Goal: Information Seeking & Learning: Compare options

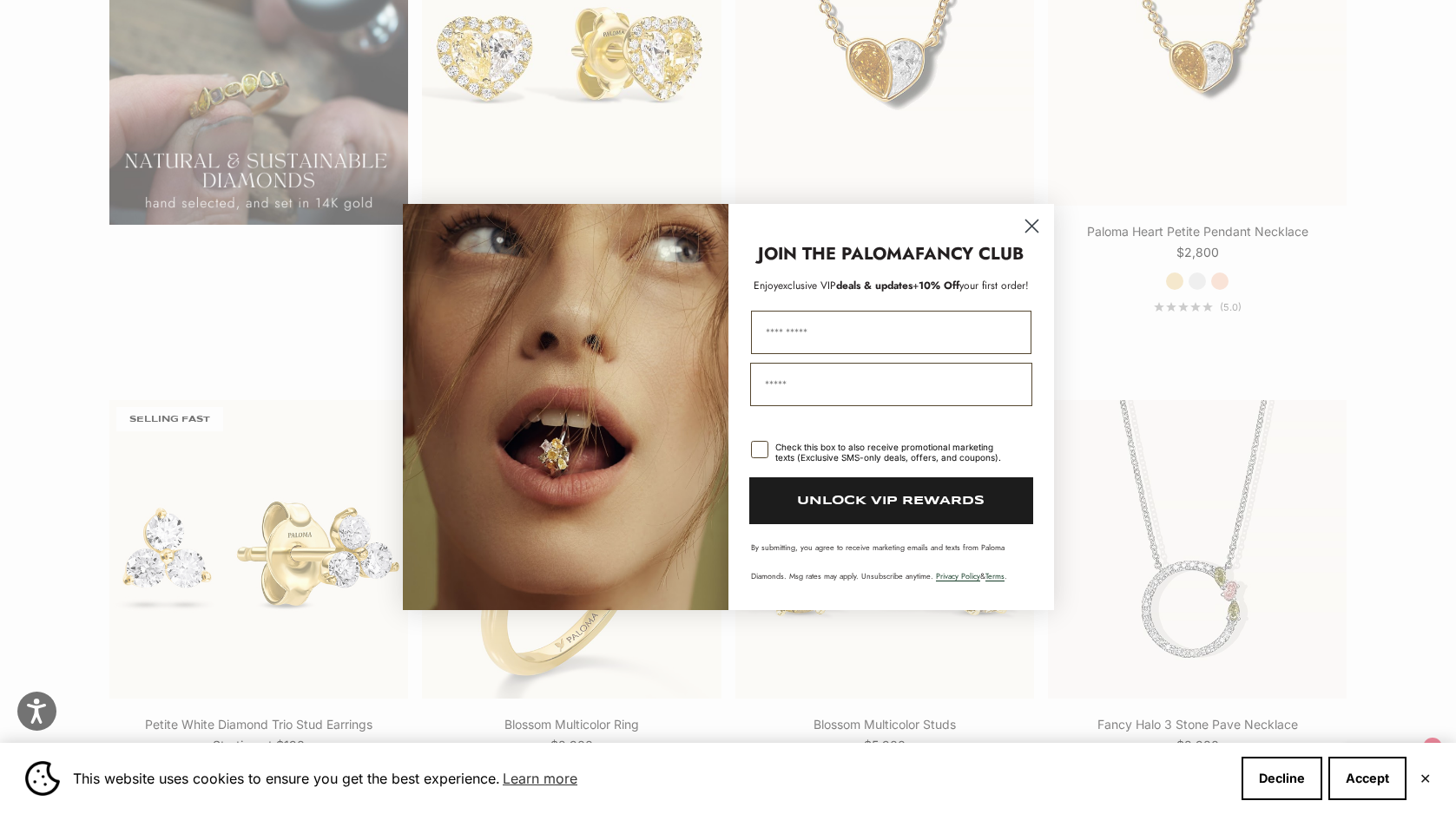
scroll to position [1727, 0]
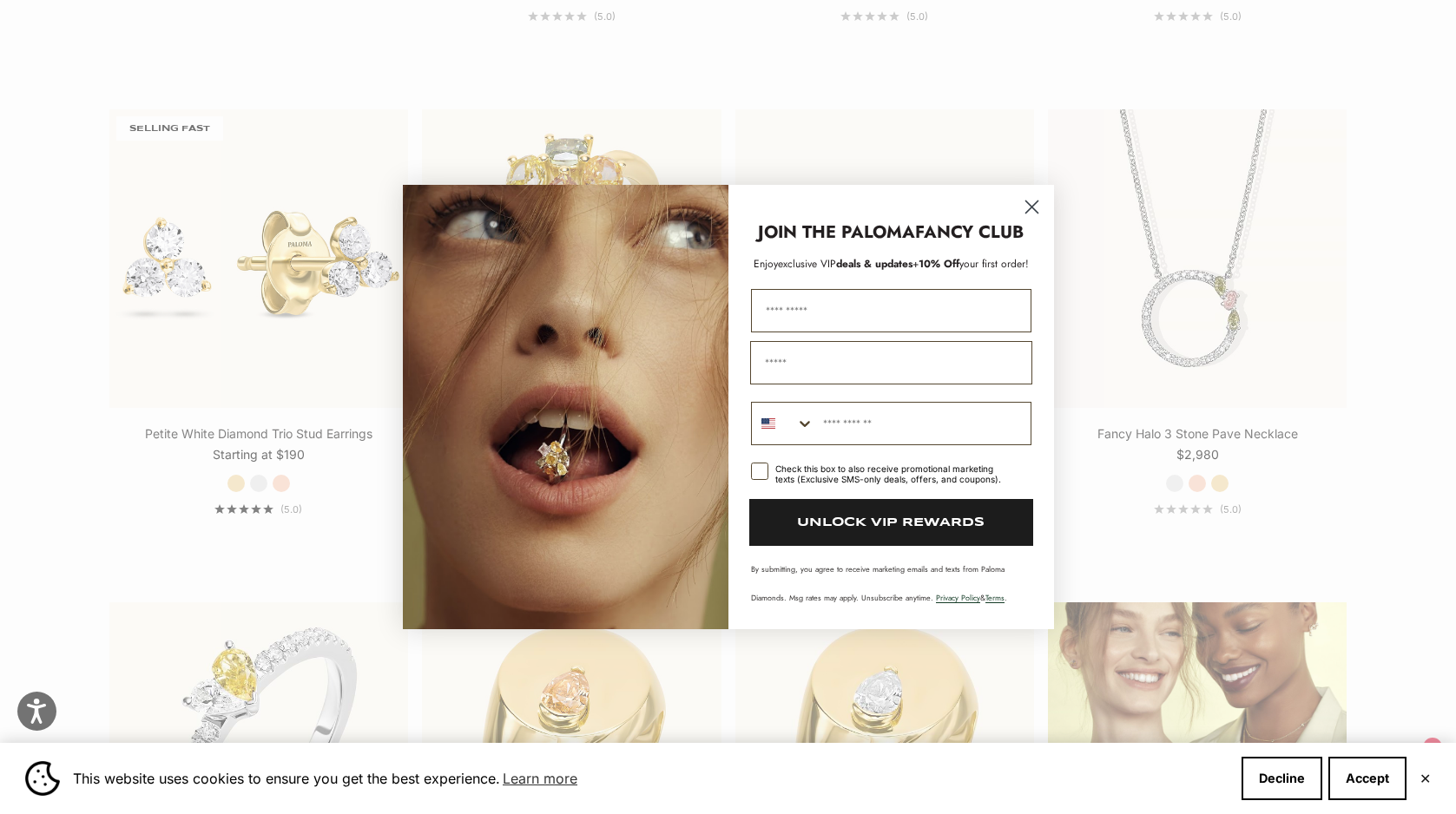
click at [1029, 208] on icon "Close dialog" at bounding box center [1031, 207] width 13 height 13
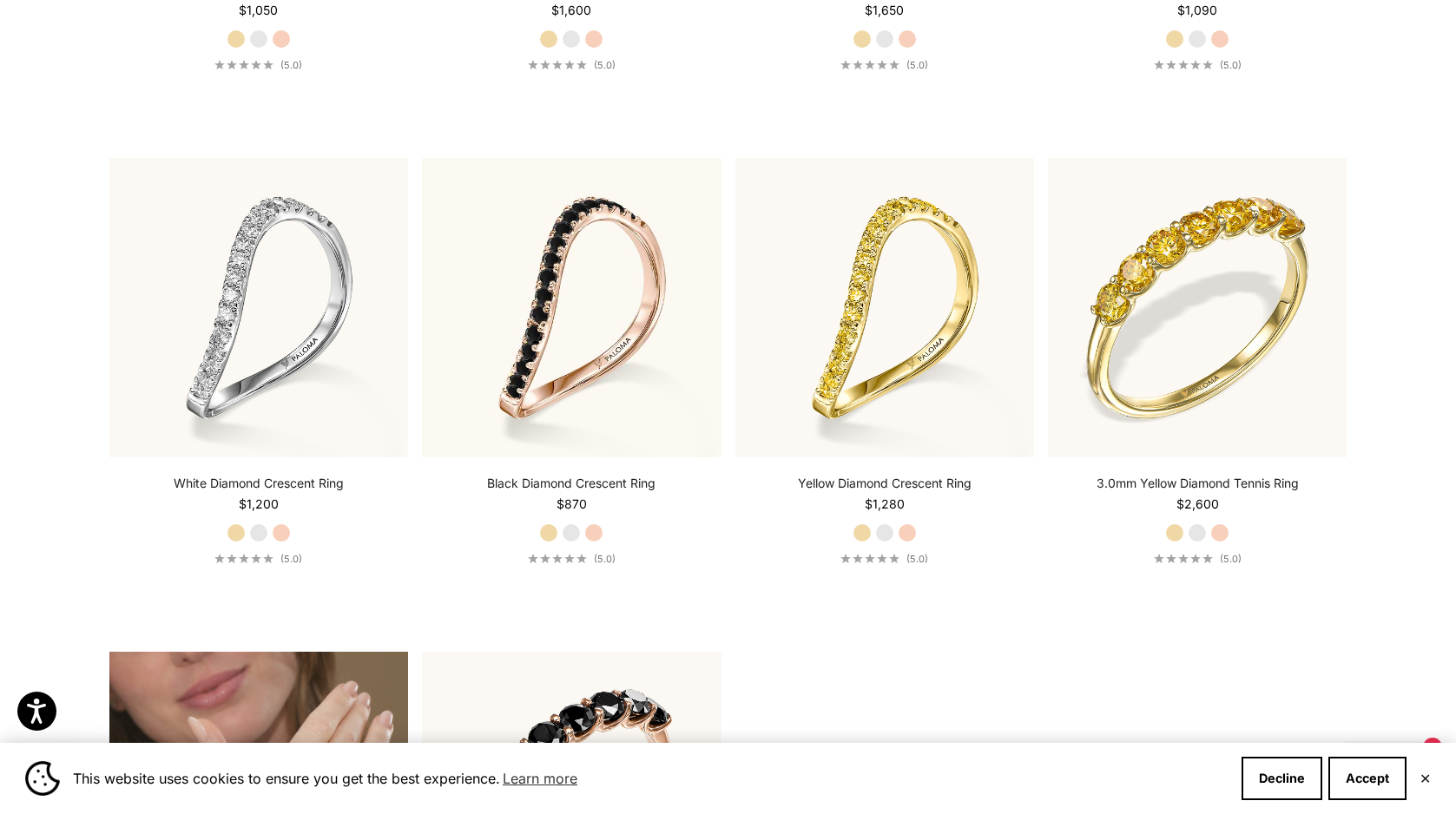
scroll to position [6105, 0]
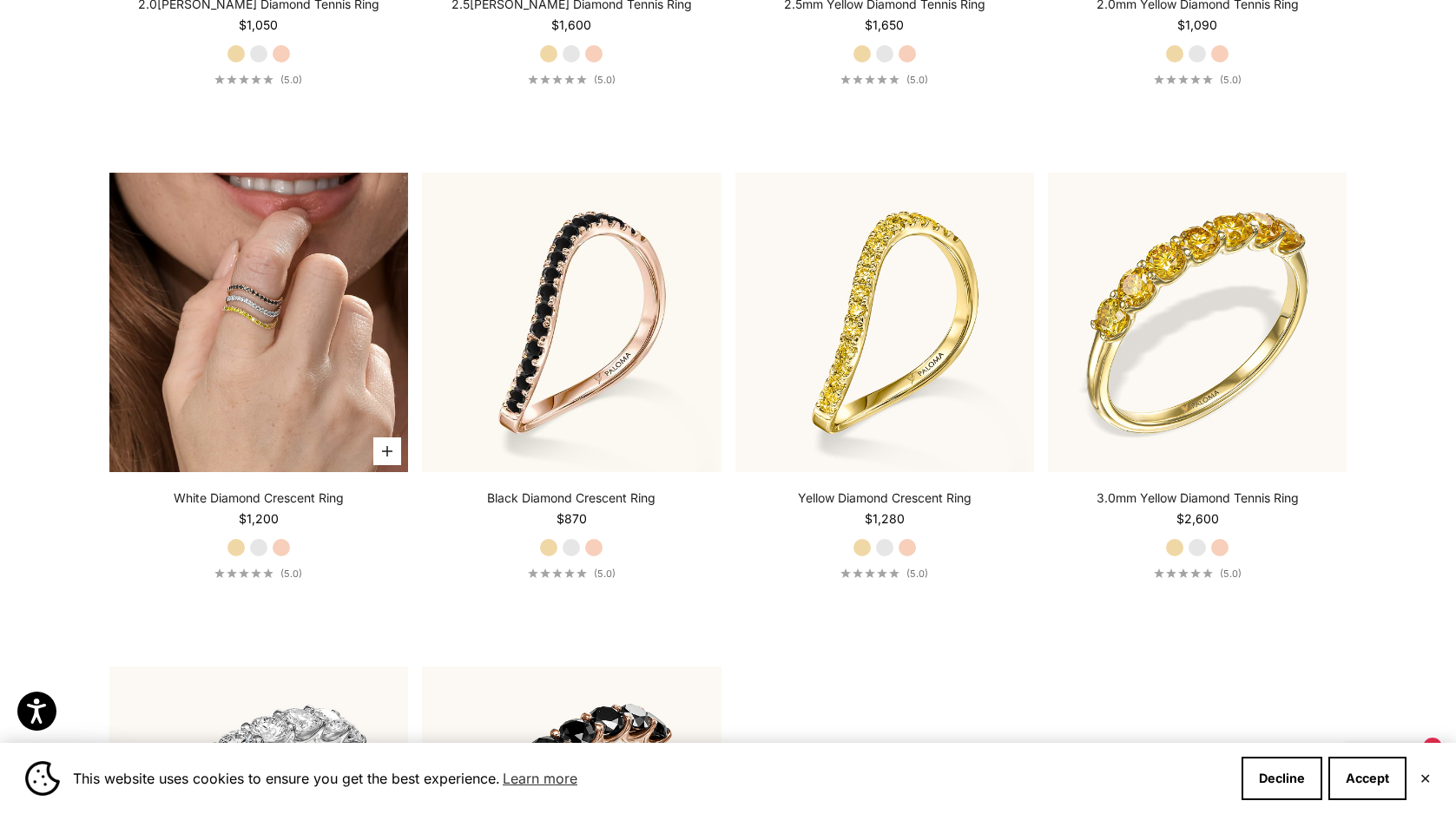
click at [300, 351] on img at bounding box center [258, 322] width 299 height 299
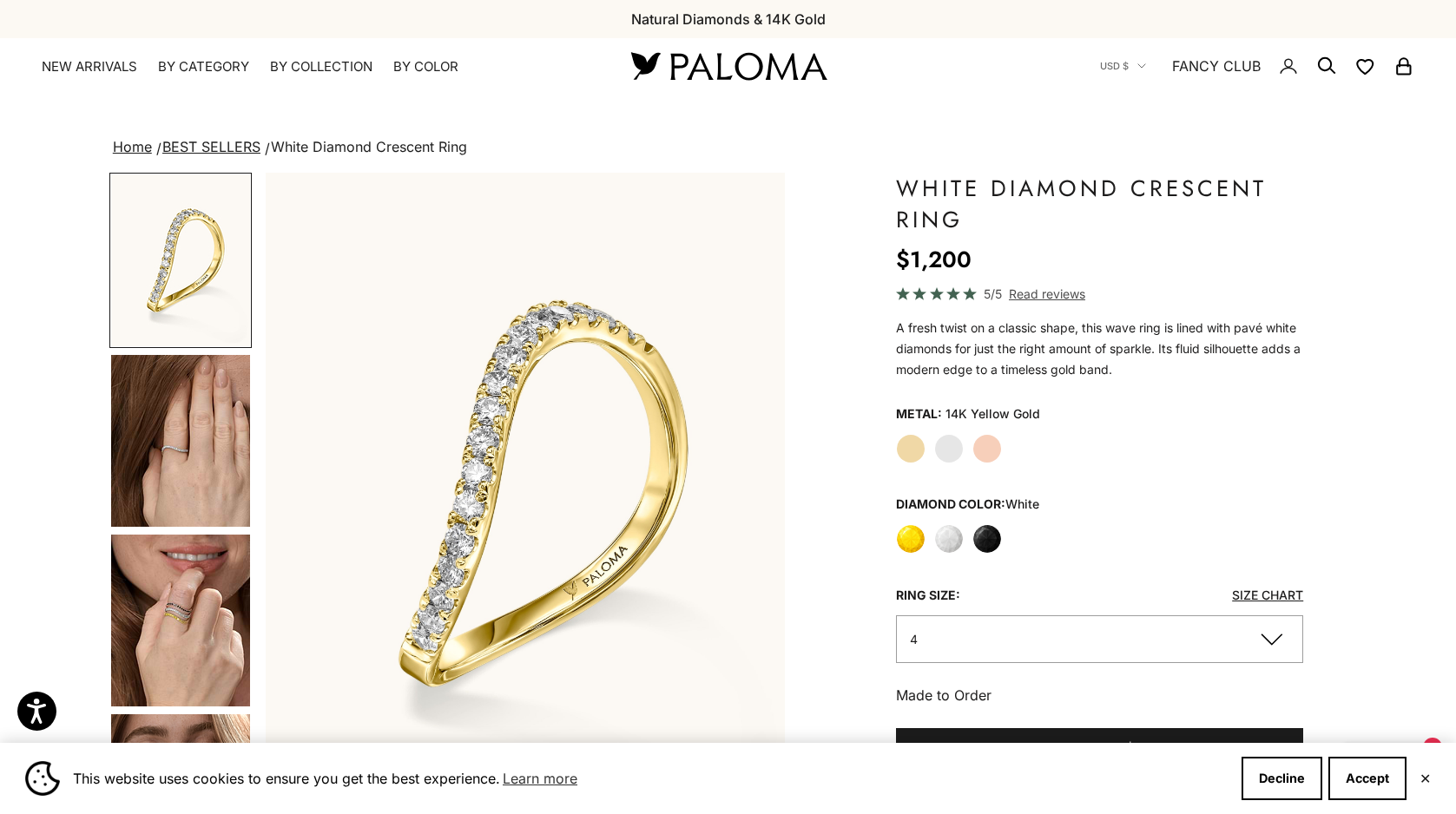
click at [161, 593] on img "Go to item 5" at bounding box center [180, 621] width 139 height 172
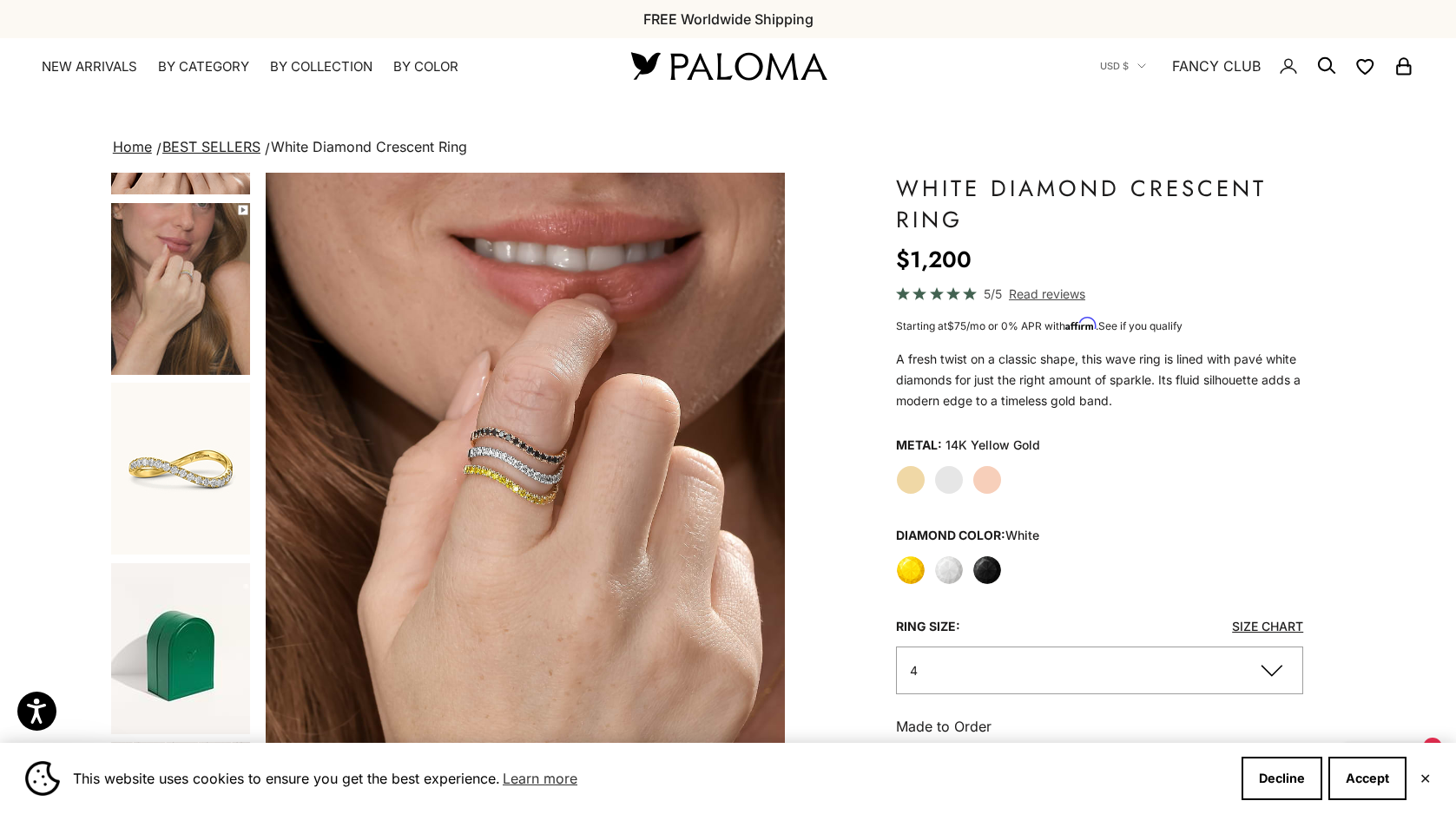
scroll to position [692, 0]
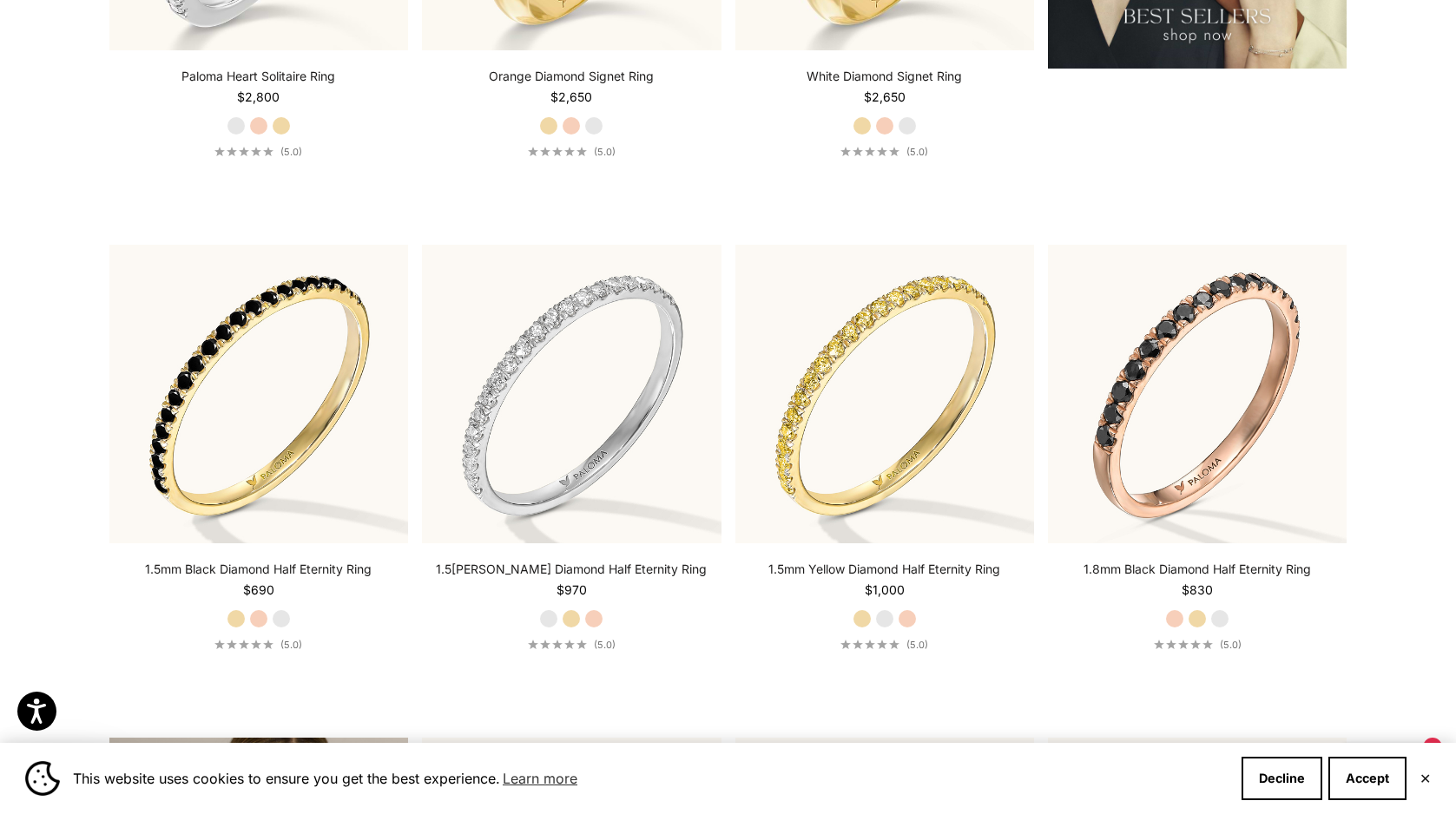
scroll to position [2745, 0]
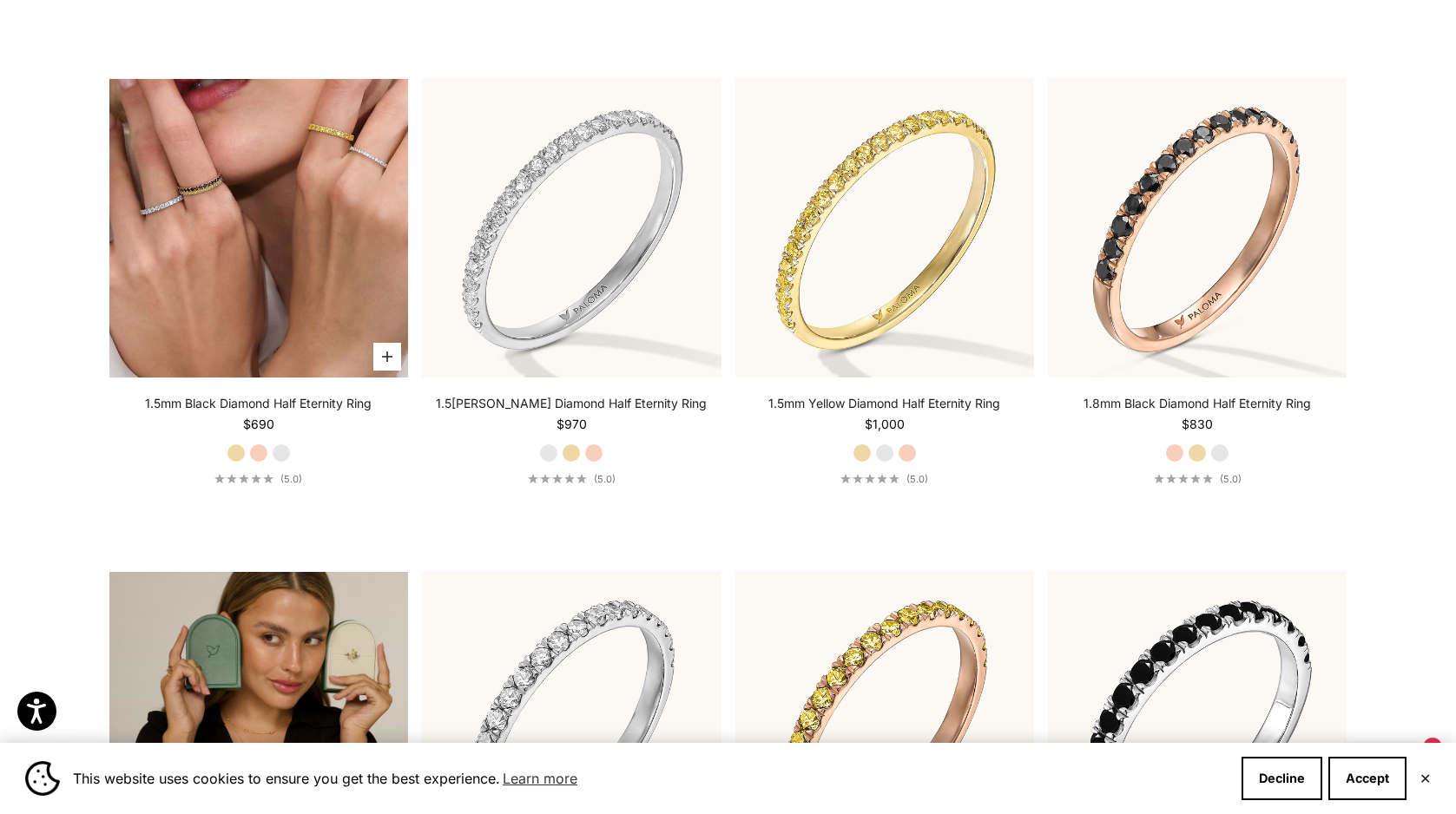
click at [288, 177] on img at bounding box center [258, 229] width 299 height 299
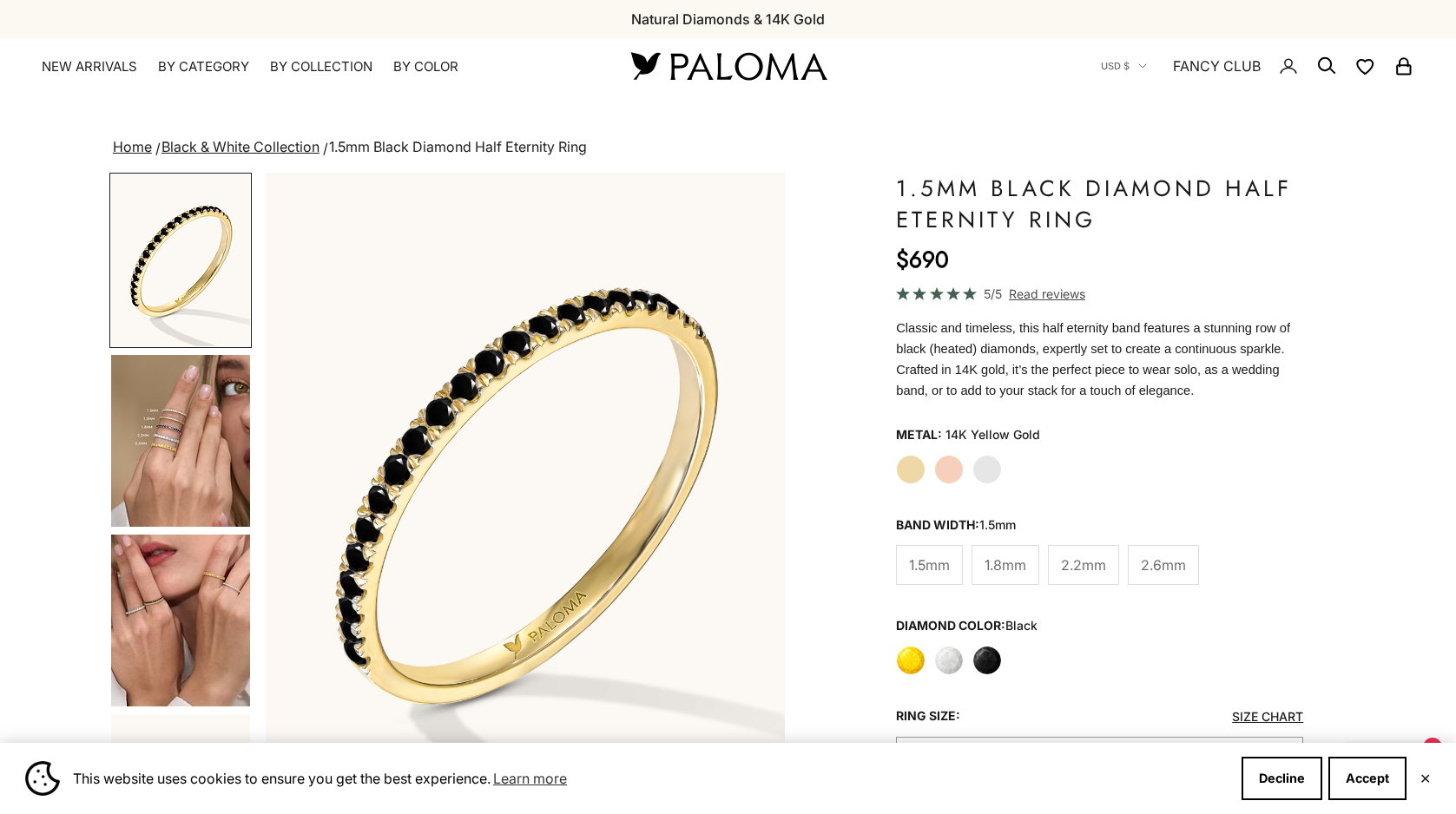
click at [172, 498] on img "Go to item 4" at bounding box center [180, 441] width 139 height 172
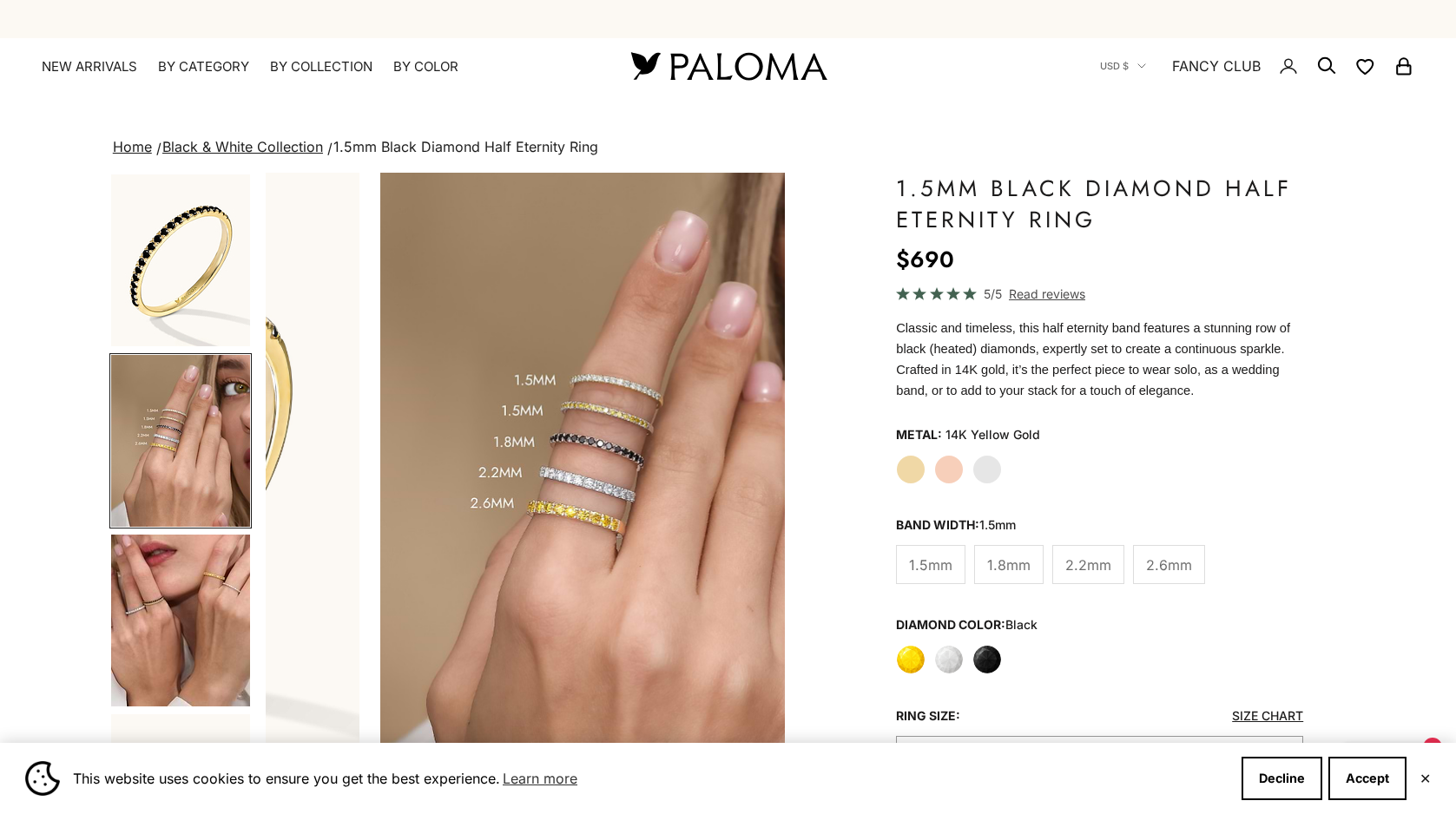
scroll to position [0, 540]
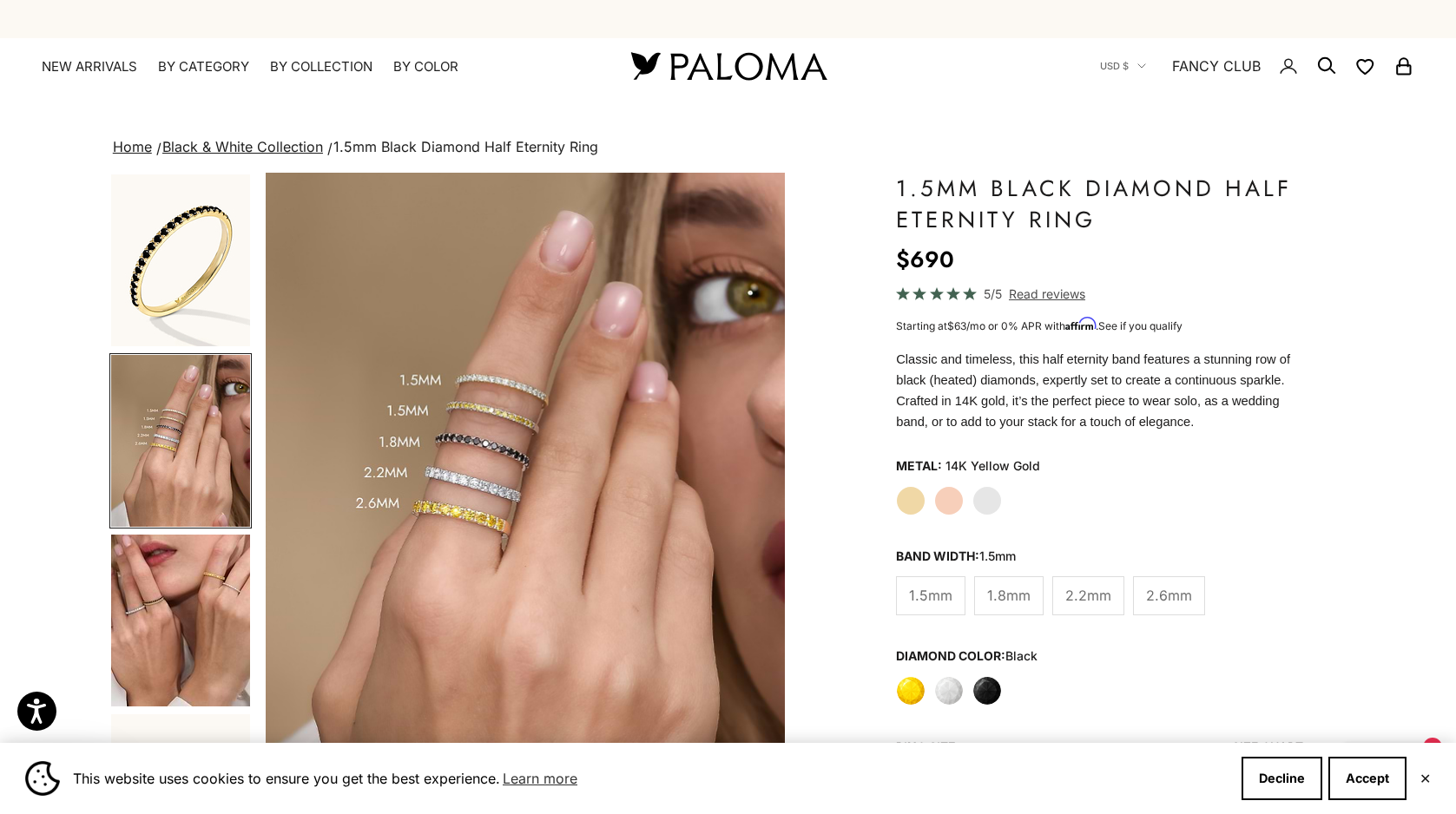
click at [995, 494] on label "White Gold" at bounding box center [986, 501] width 30 height 30
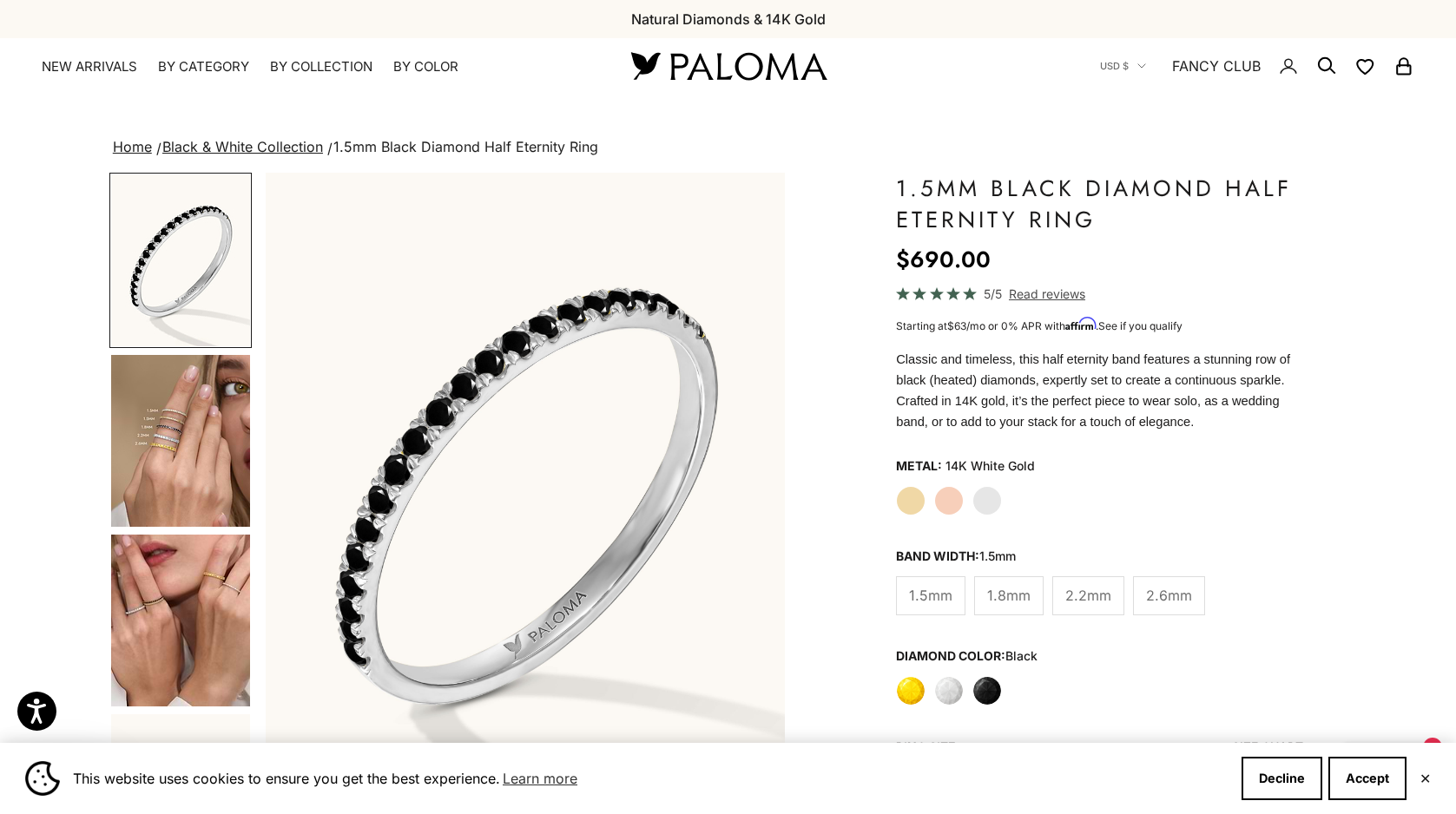
click at [950, 489] on label "Rose Gold" at bounding box center [949, 501] width 30 height 30
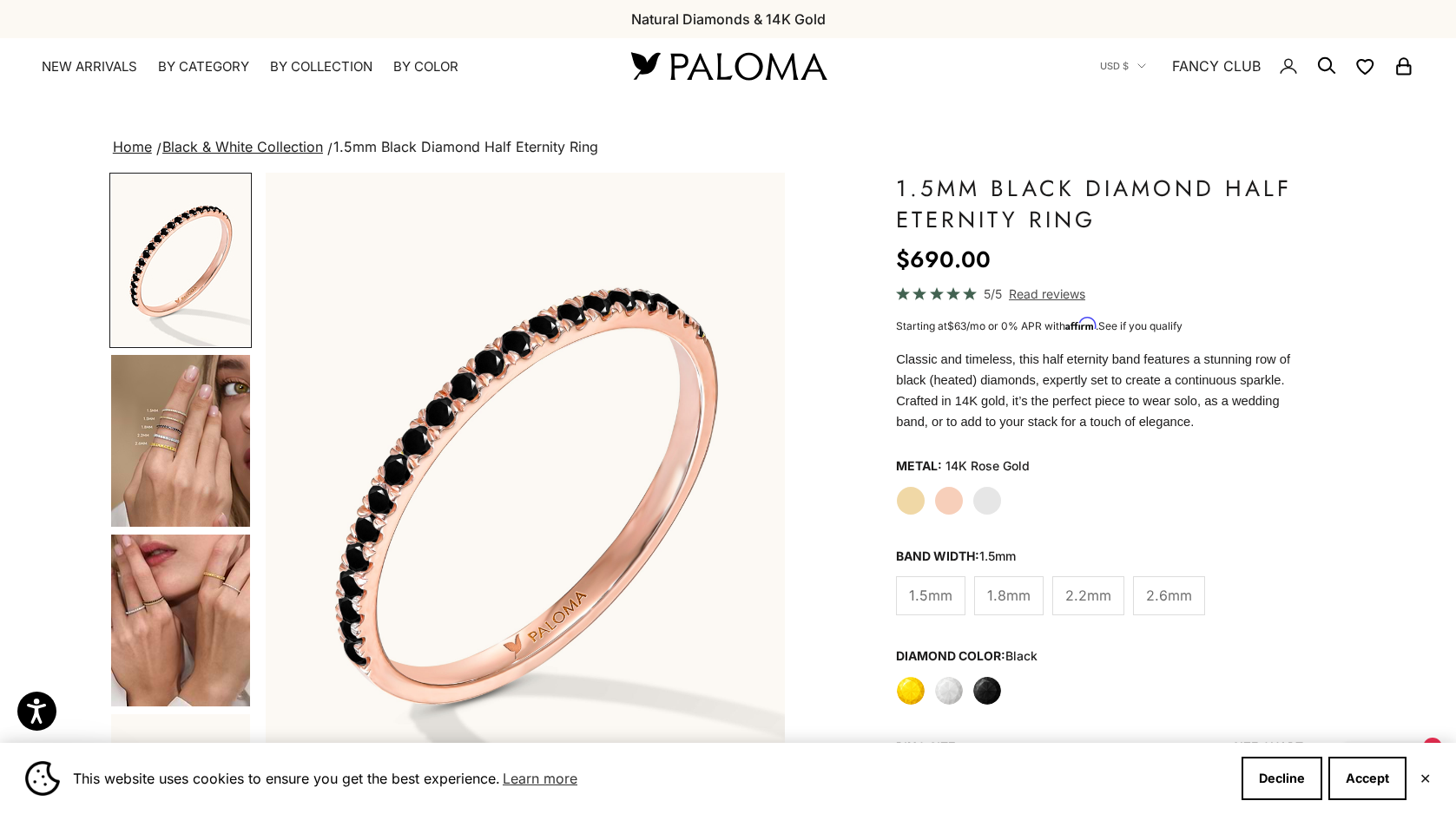
click at [907, 495] on label "Yellow Gold" at bounding box center [910, 501] width 30 height 30
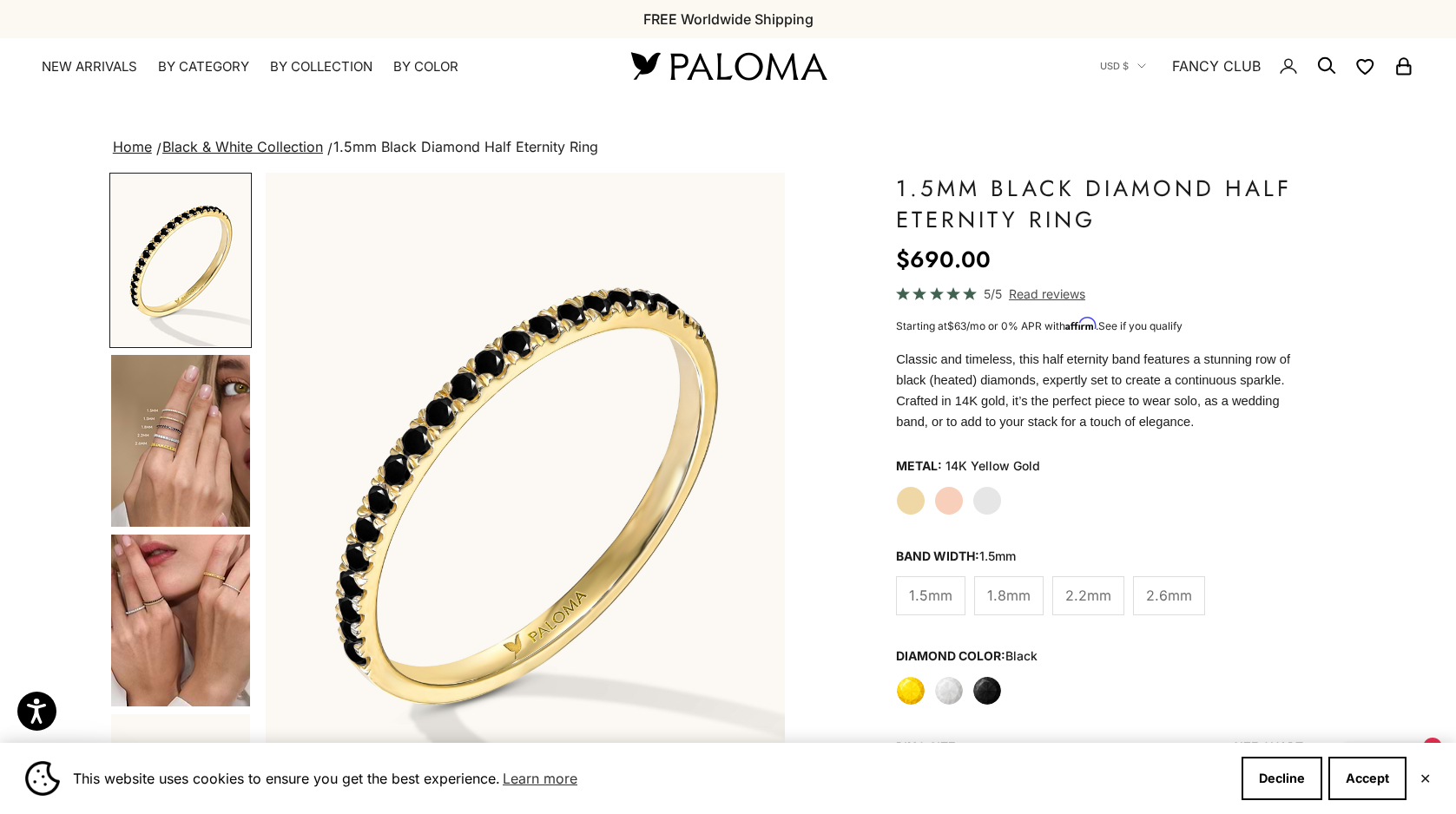
click at [205, 448] on img "Go to item 4" at bounding box center [180, 441] width 139 height 172
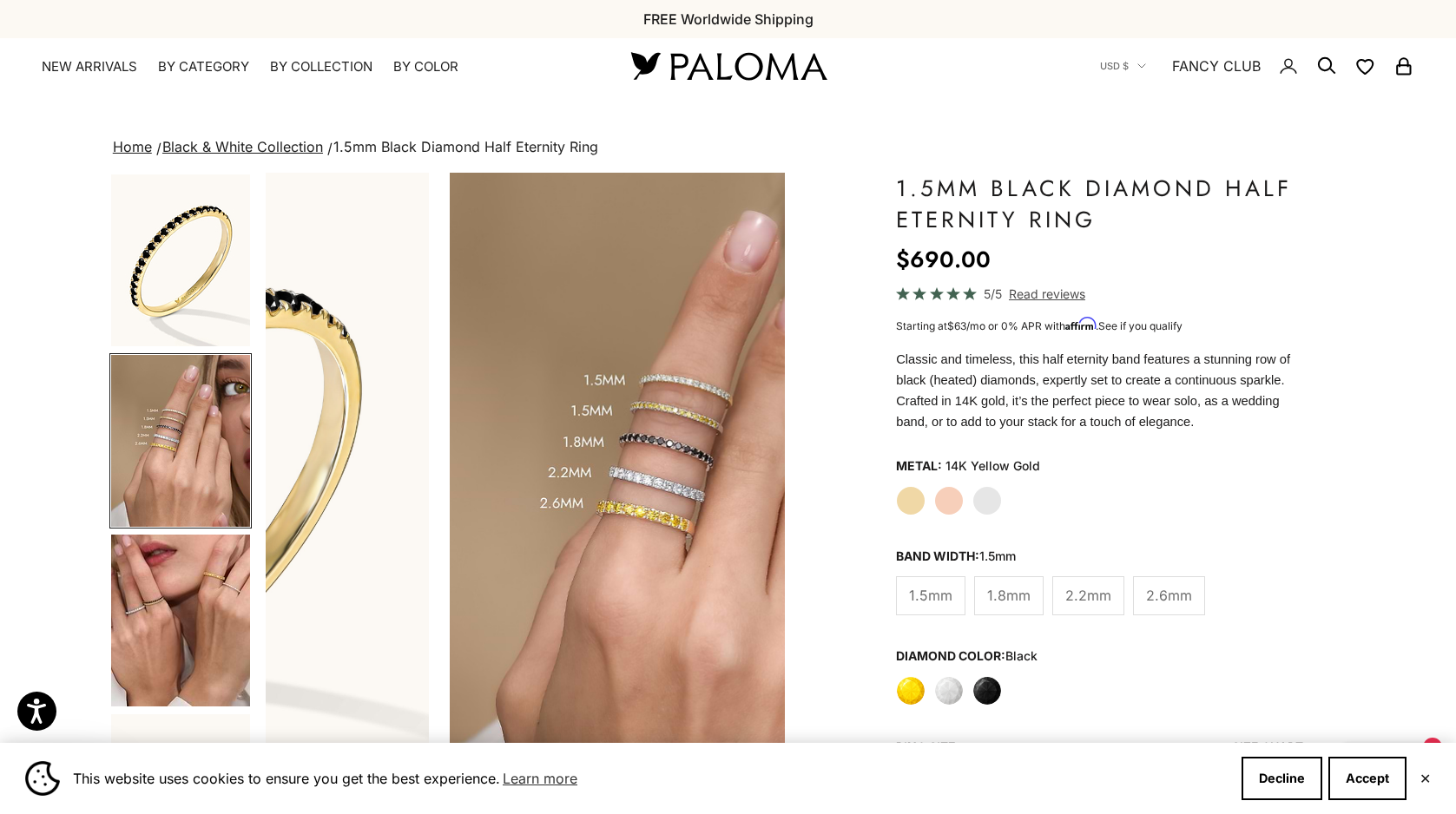
scroll to position [0, 540]
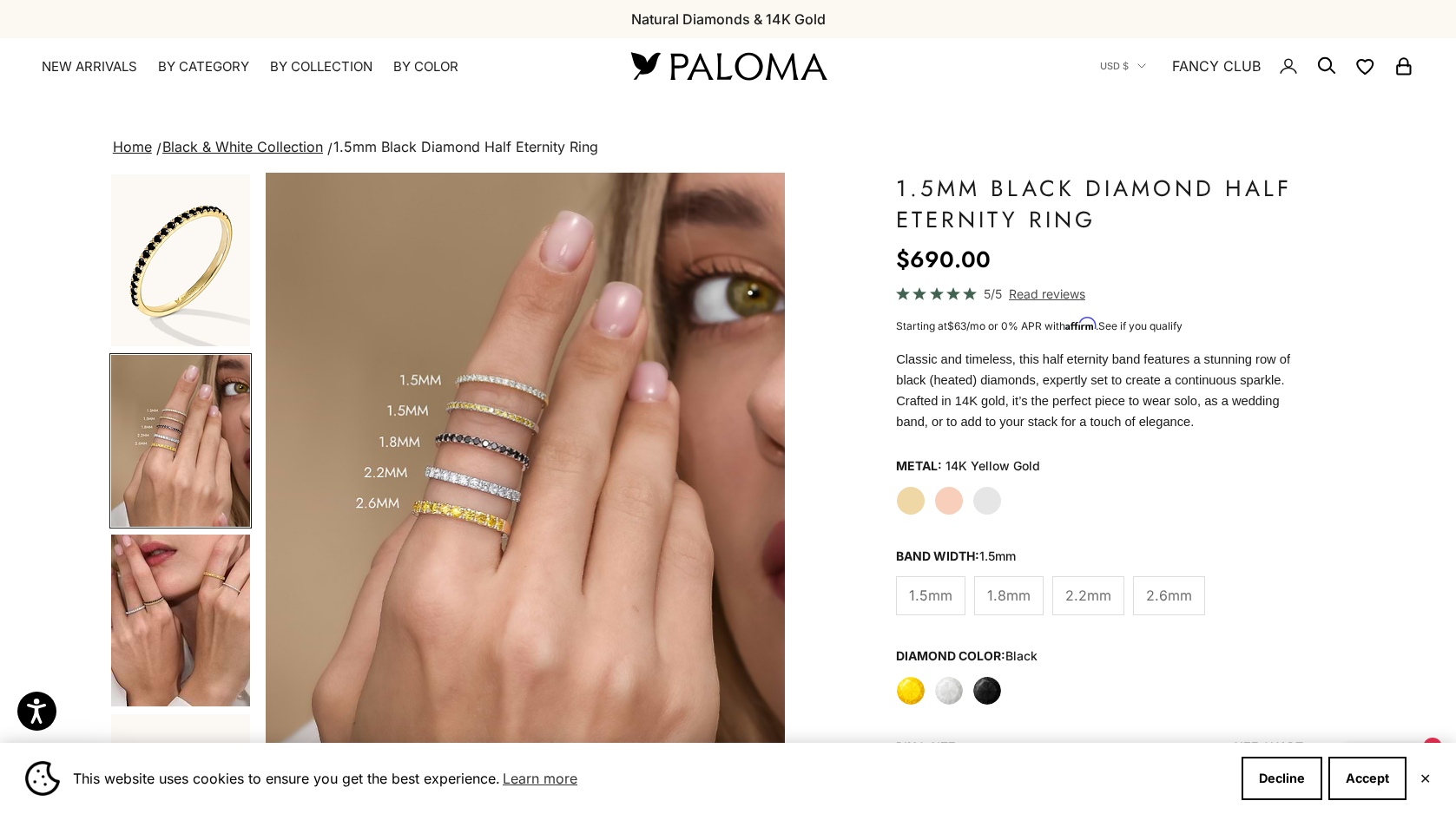
click at [992, 498] on label "White Gold" at bounding box center [986, 501] width 30 height 30
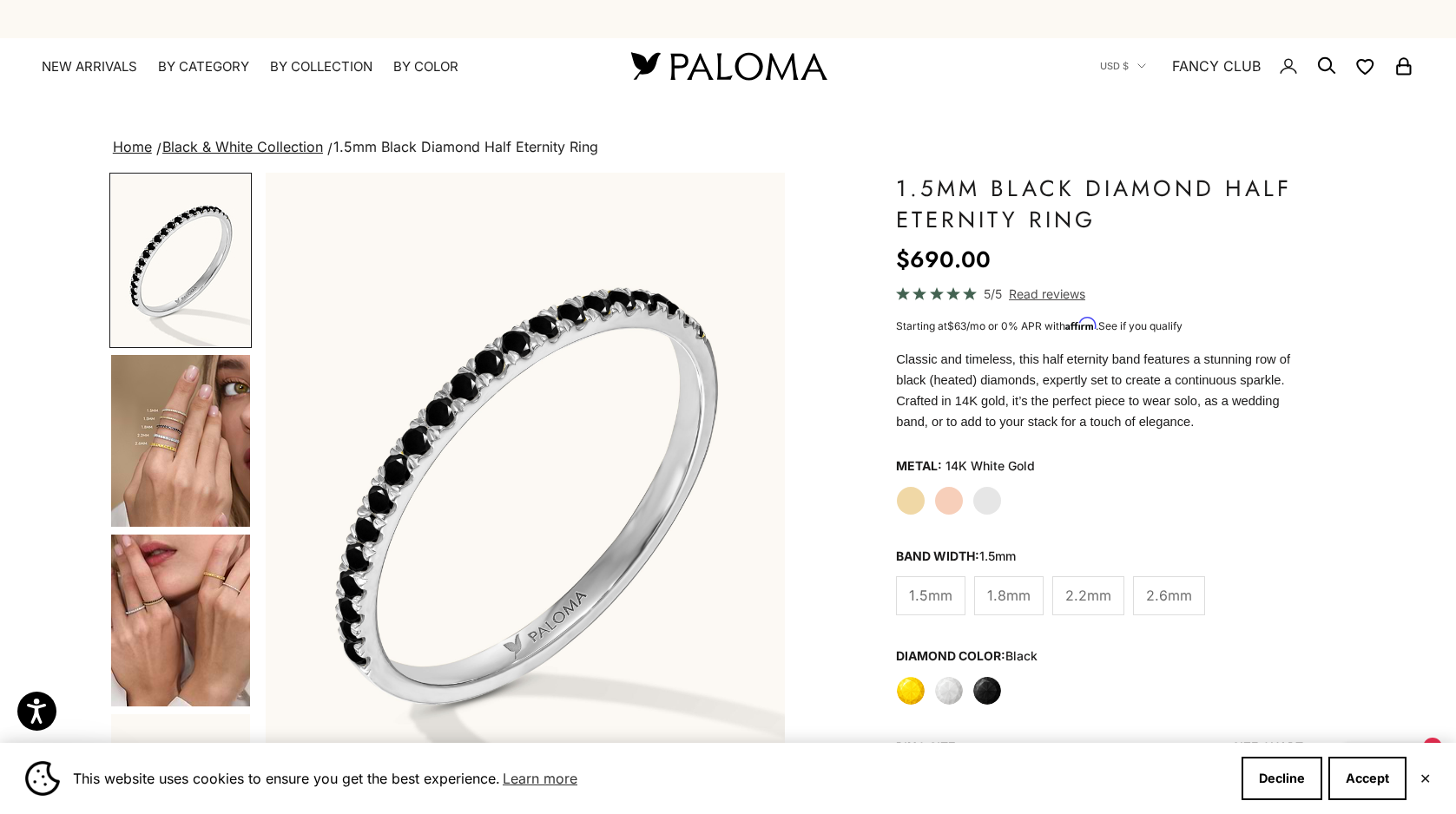
click at [177, 463] on img "Go to item 4" at bounding box center [180, 441] width 139 height 172
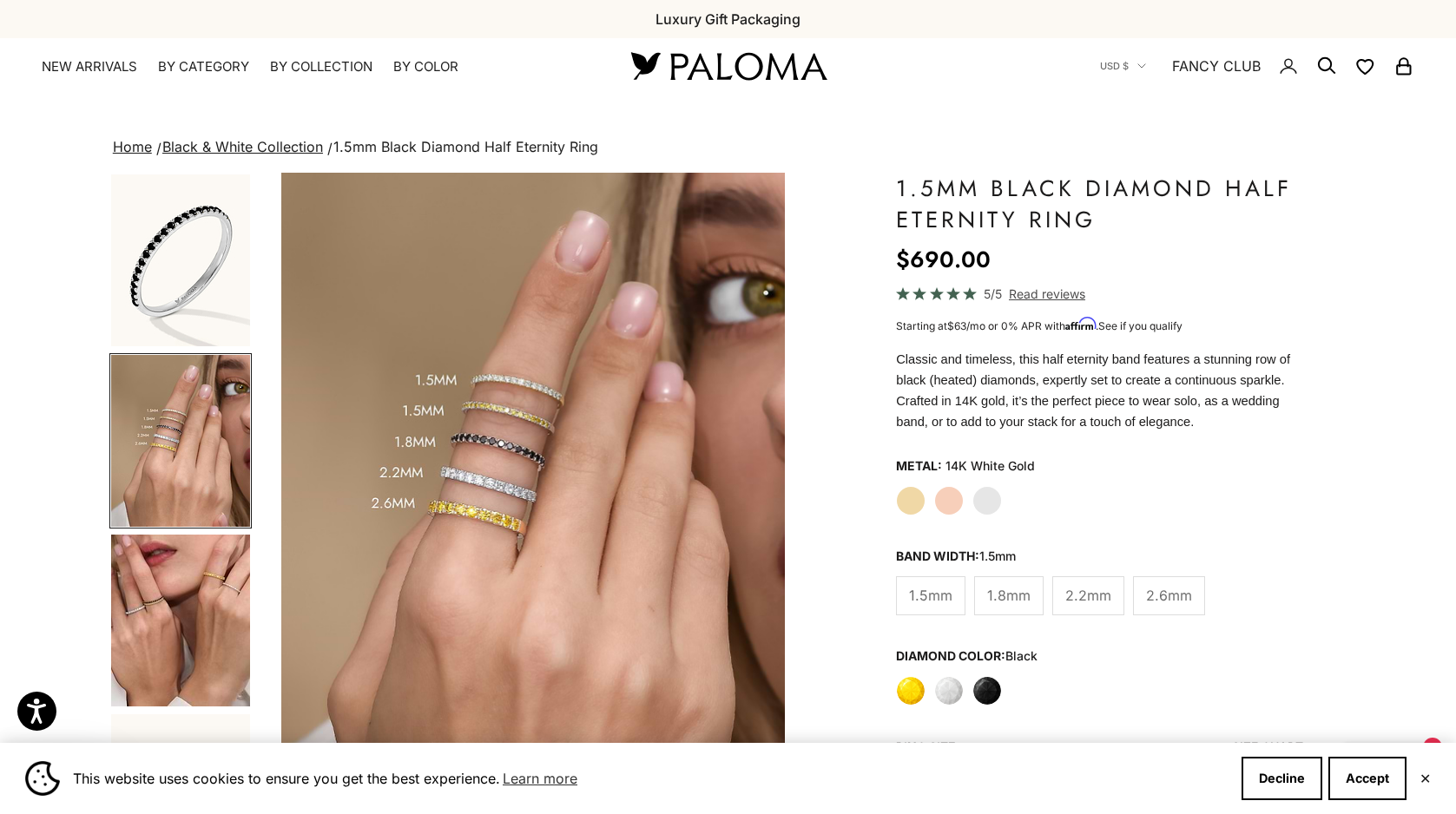
scroll to position [0, 540]
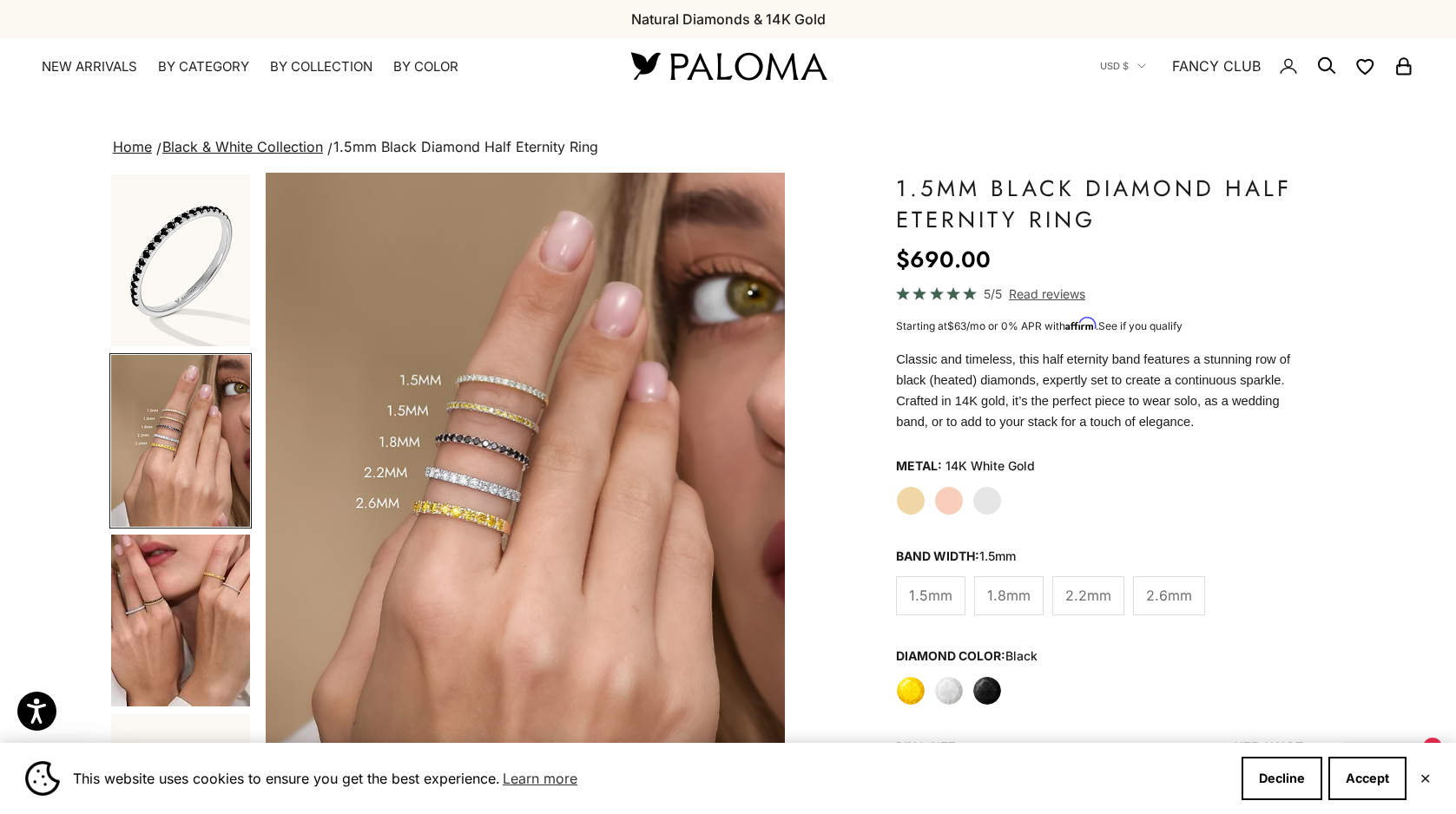
click at [164, 606] on img "Go to item 5" at bounding box center [180, 621] width 139 height 172
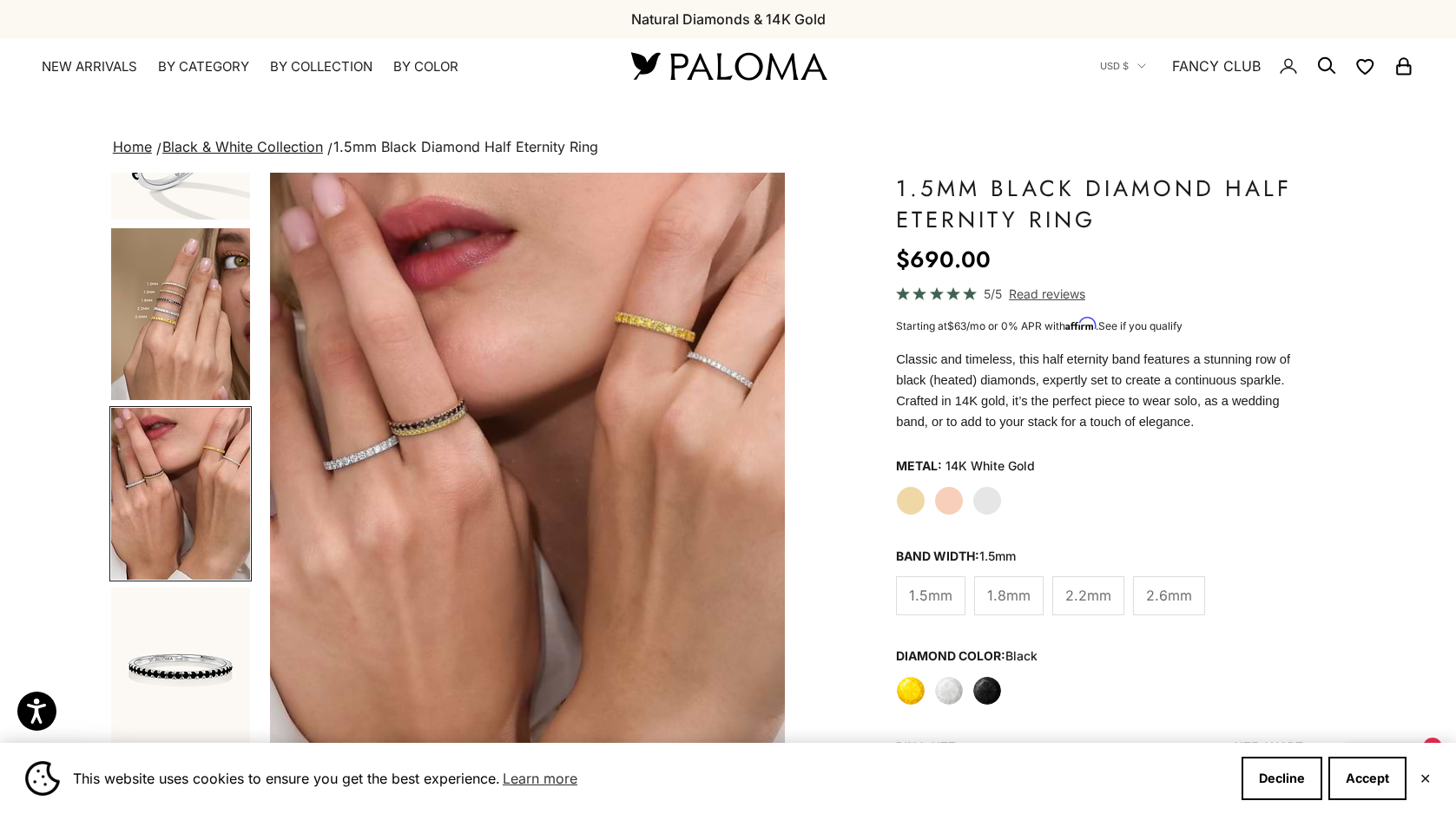
scroll to position [0, 1081]
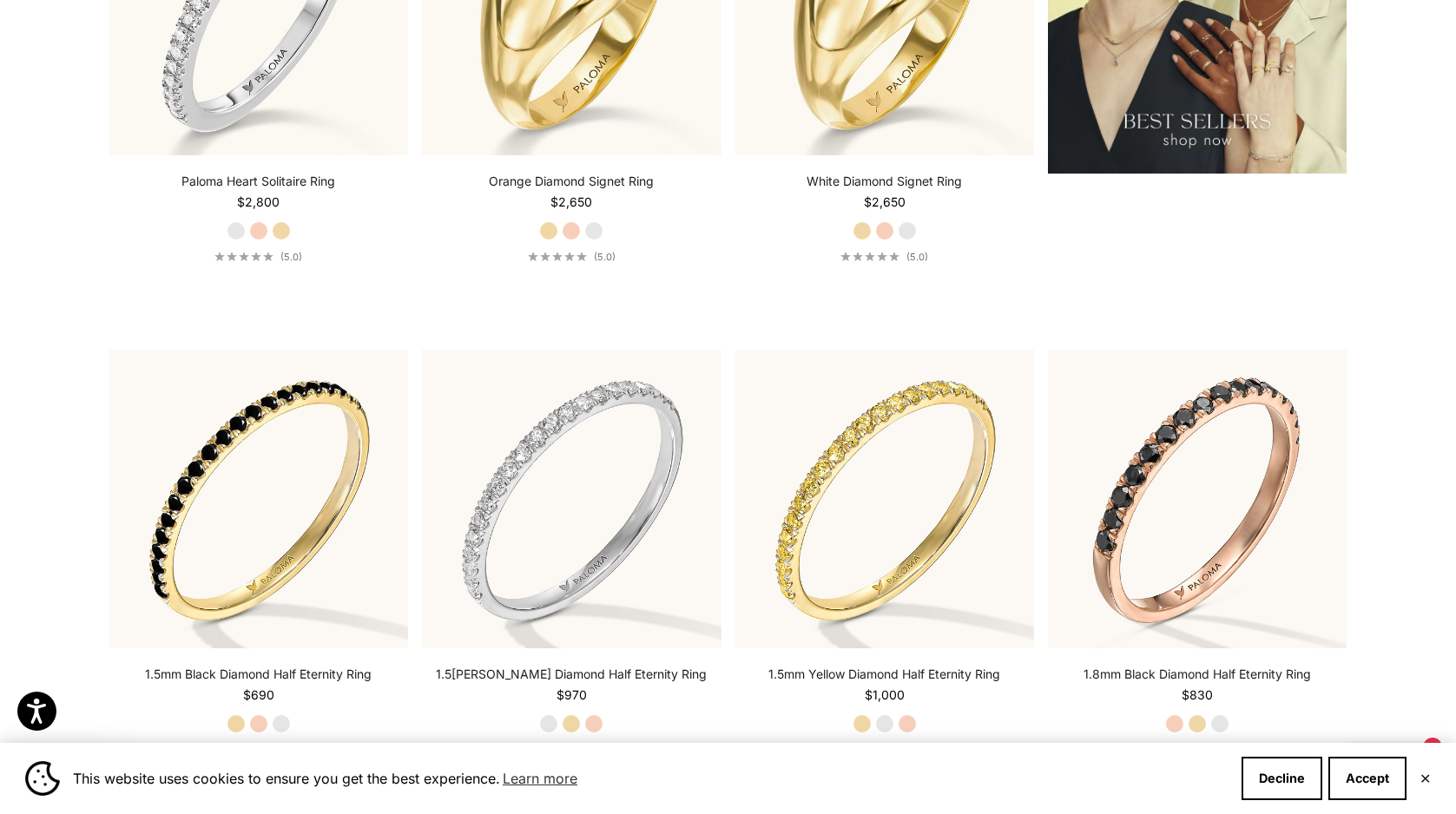
scroll to position [2643, 0]
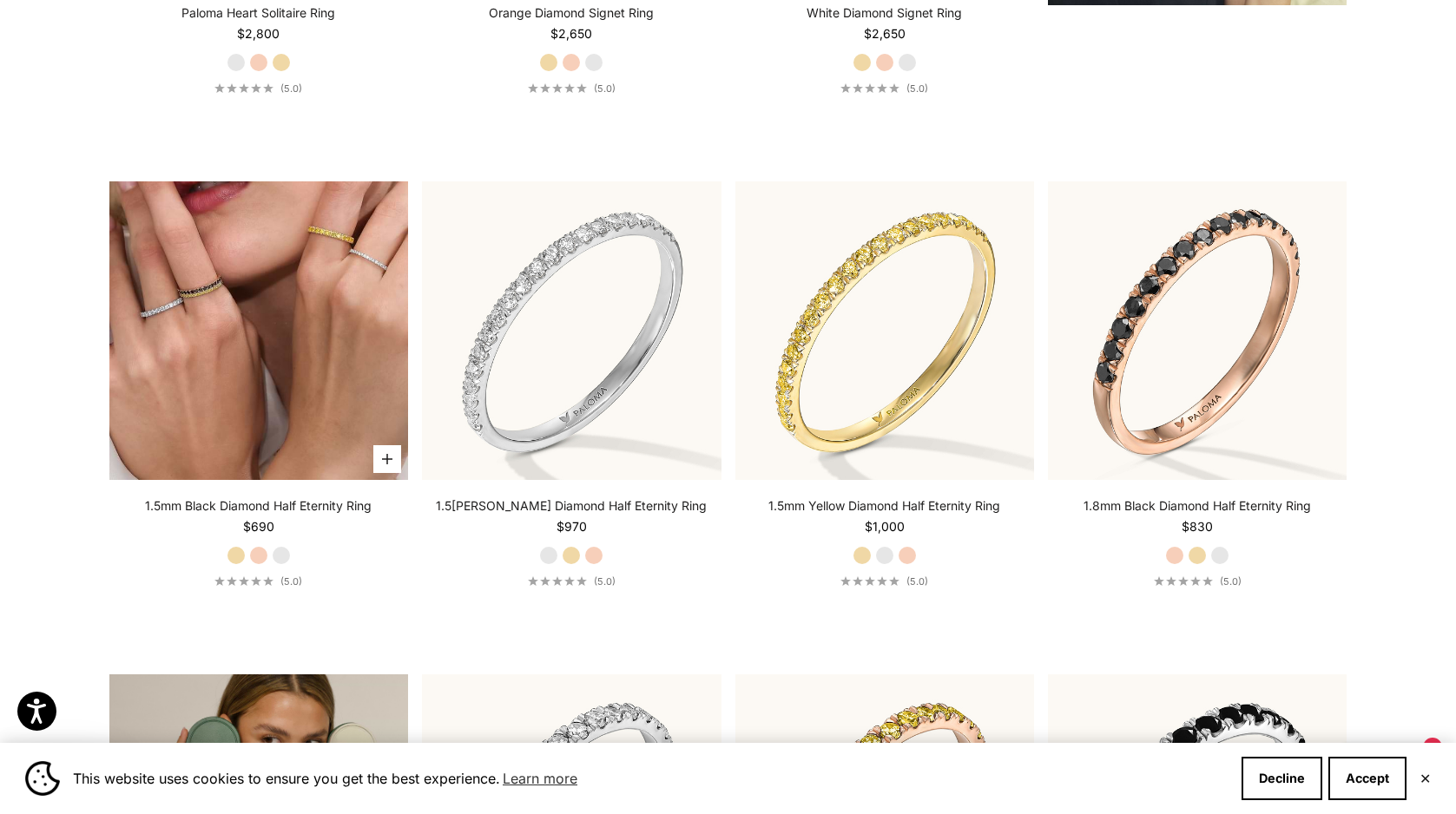
click at [333, 318] on img at bounding box center [258, 331] width 299 height 299
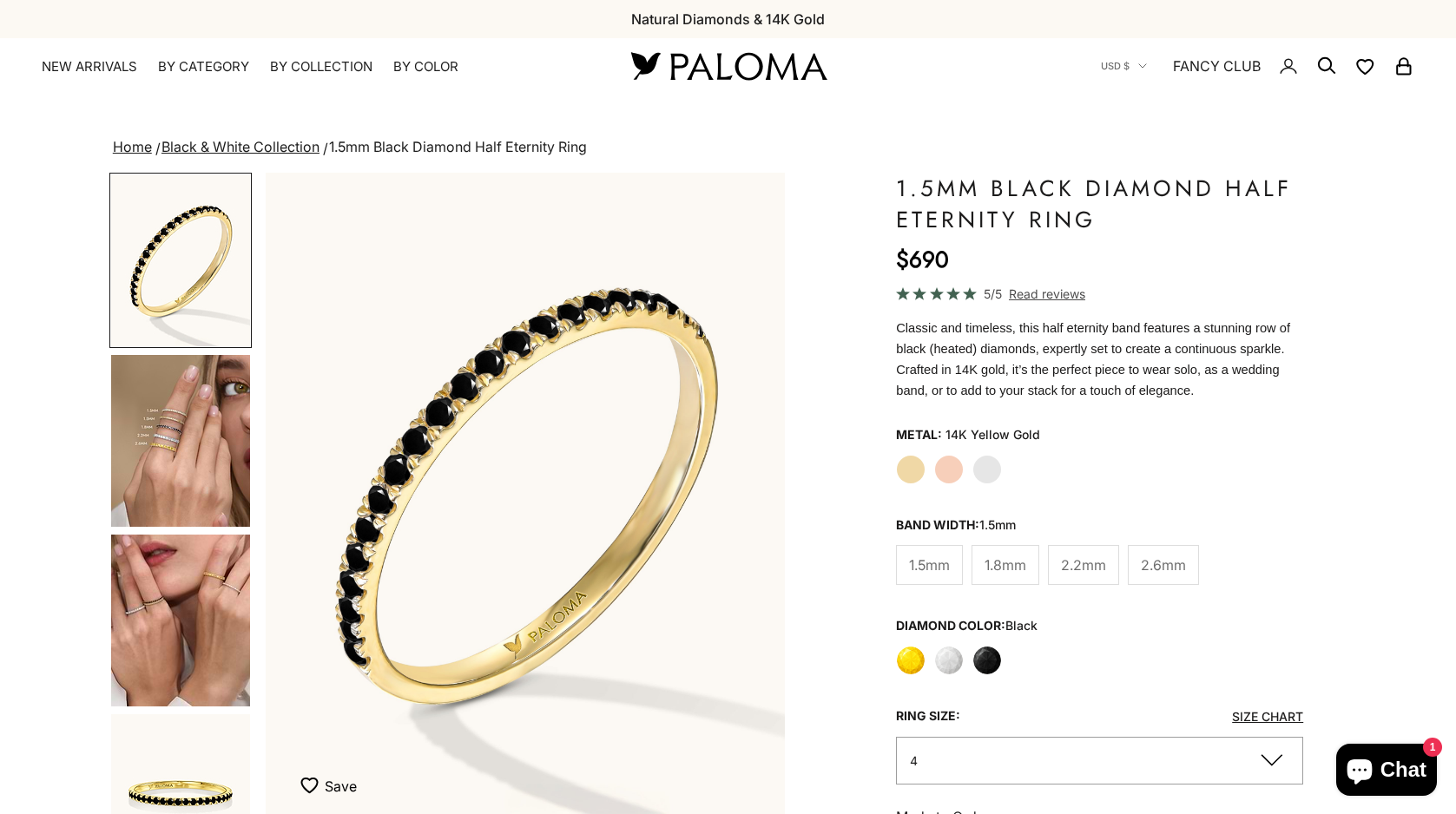
click at [210, 430] on img "Go to item 4" at bounding box center [180, 441] width 139 height 172
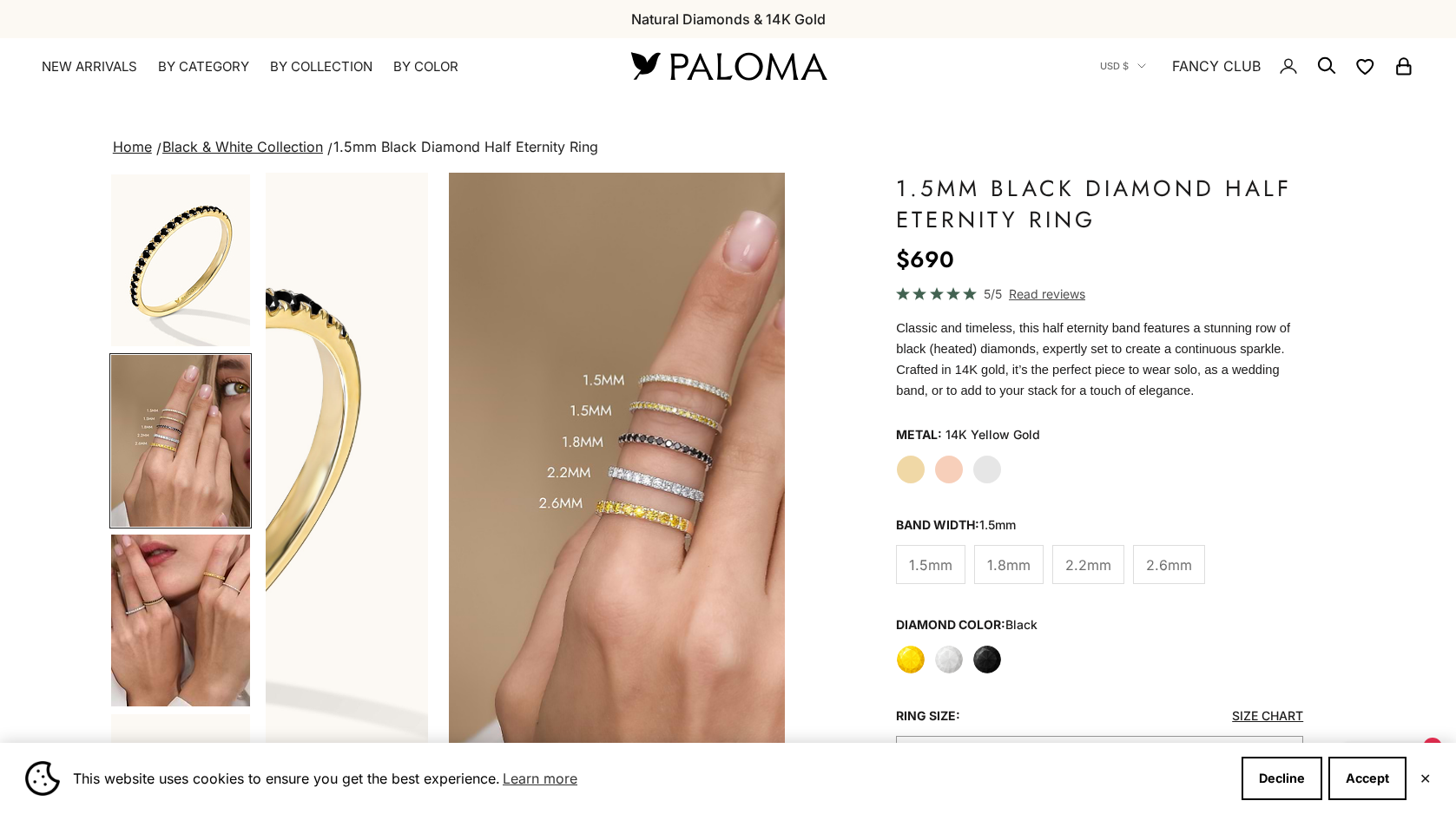
scroll to position [0, 540]
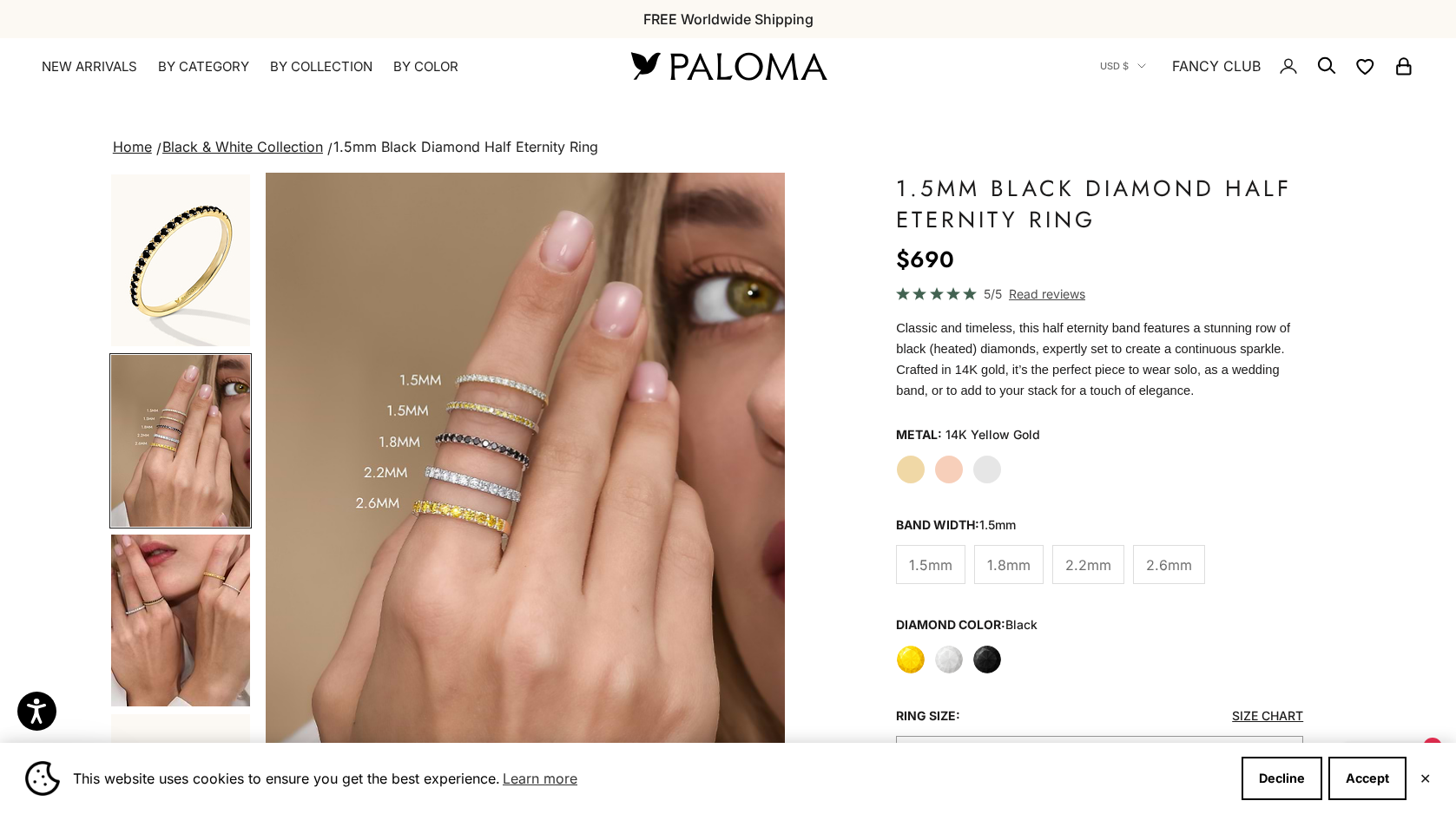
click at [160, 622] on img "Go to item 5" at bounding box center [180, 621] width 139 height 172
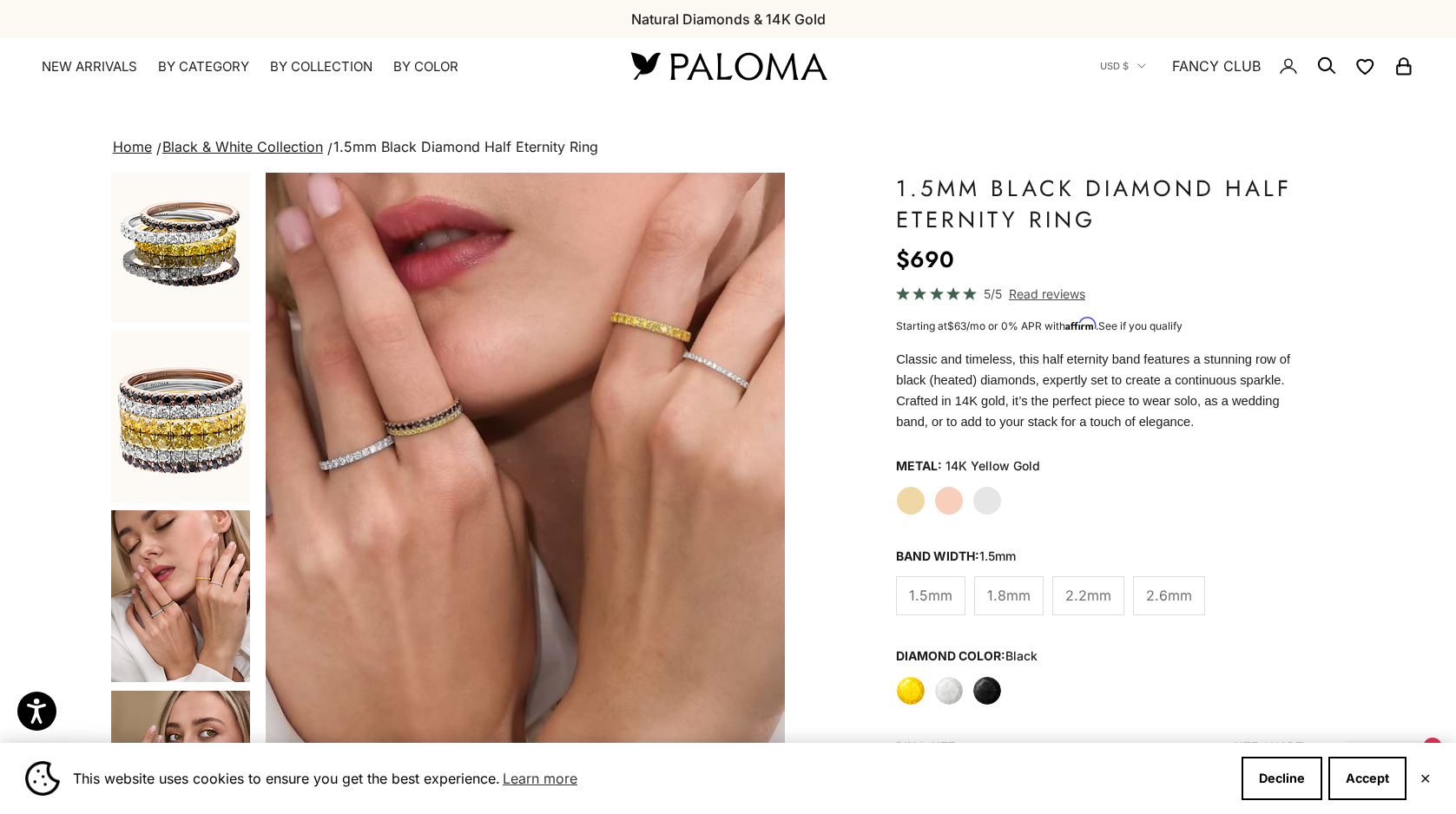
scroll to position [1112, 0]
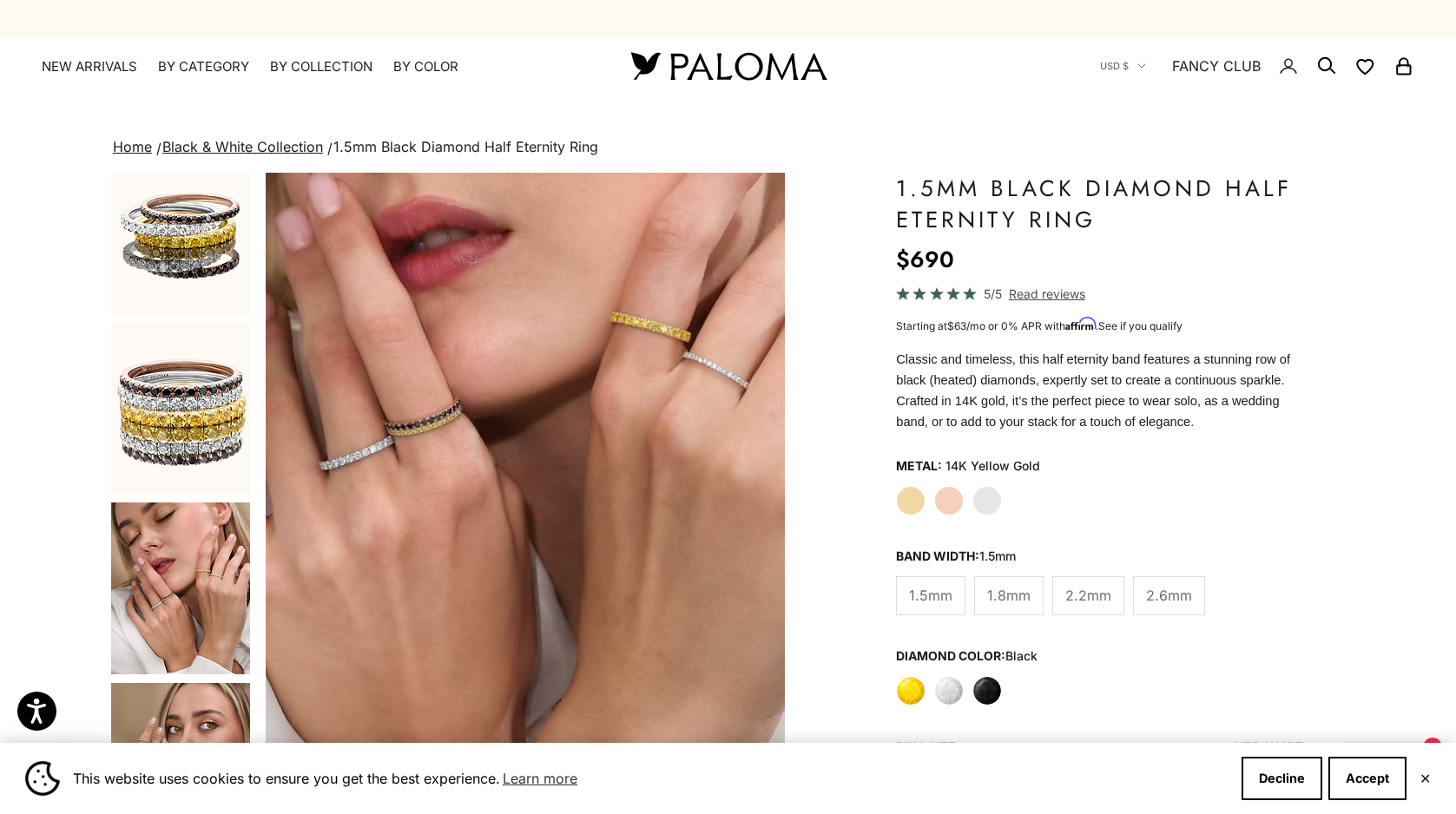
click at [147, 590] on img "Go to item 13" at bounding box center [180, 588] width 139 height 172
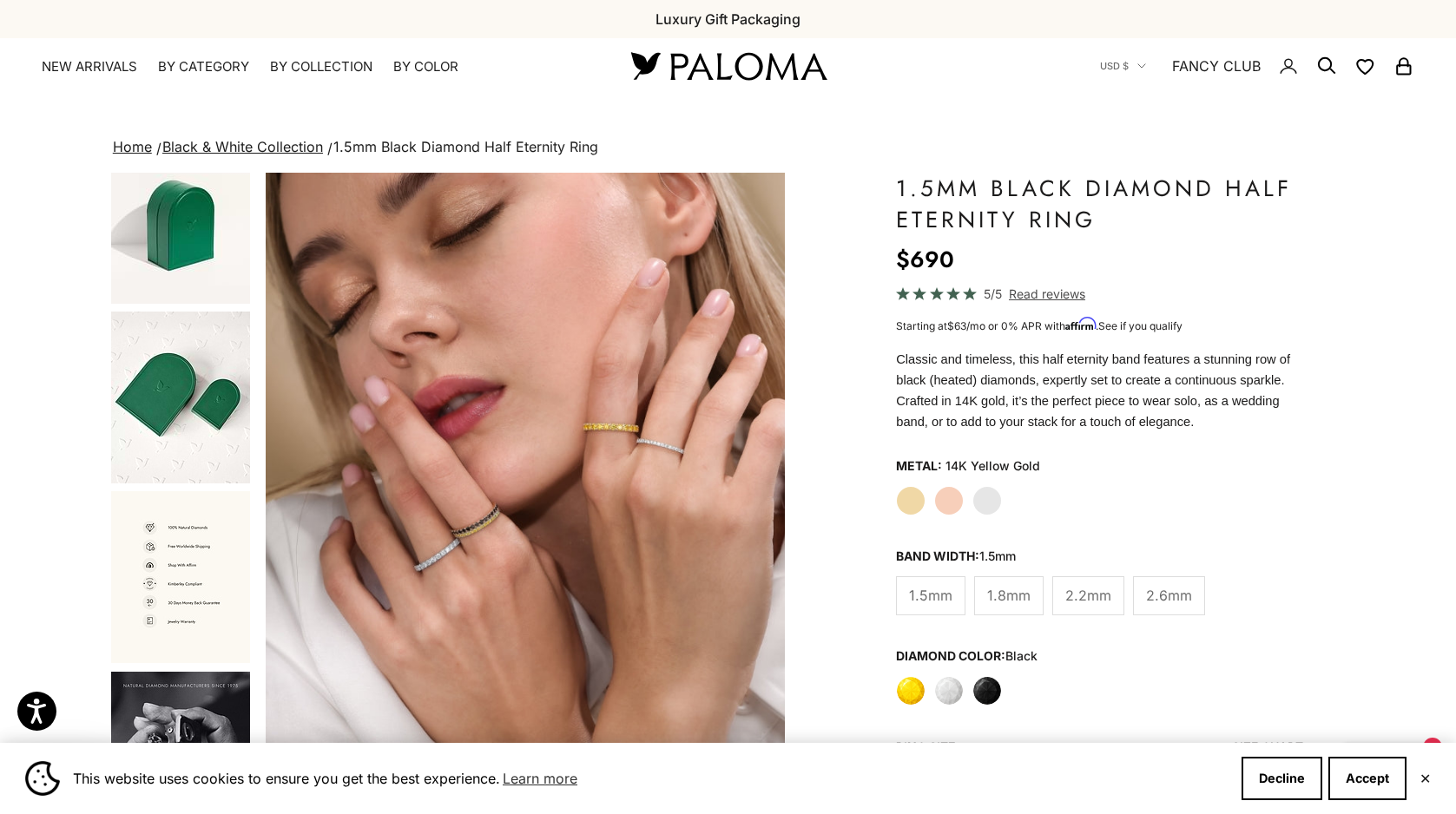
scroll to position [2067, 0]
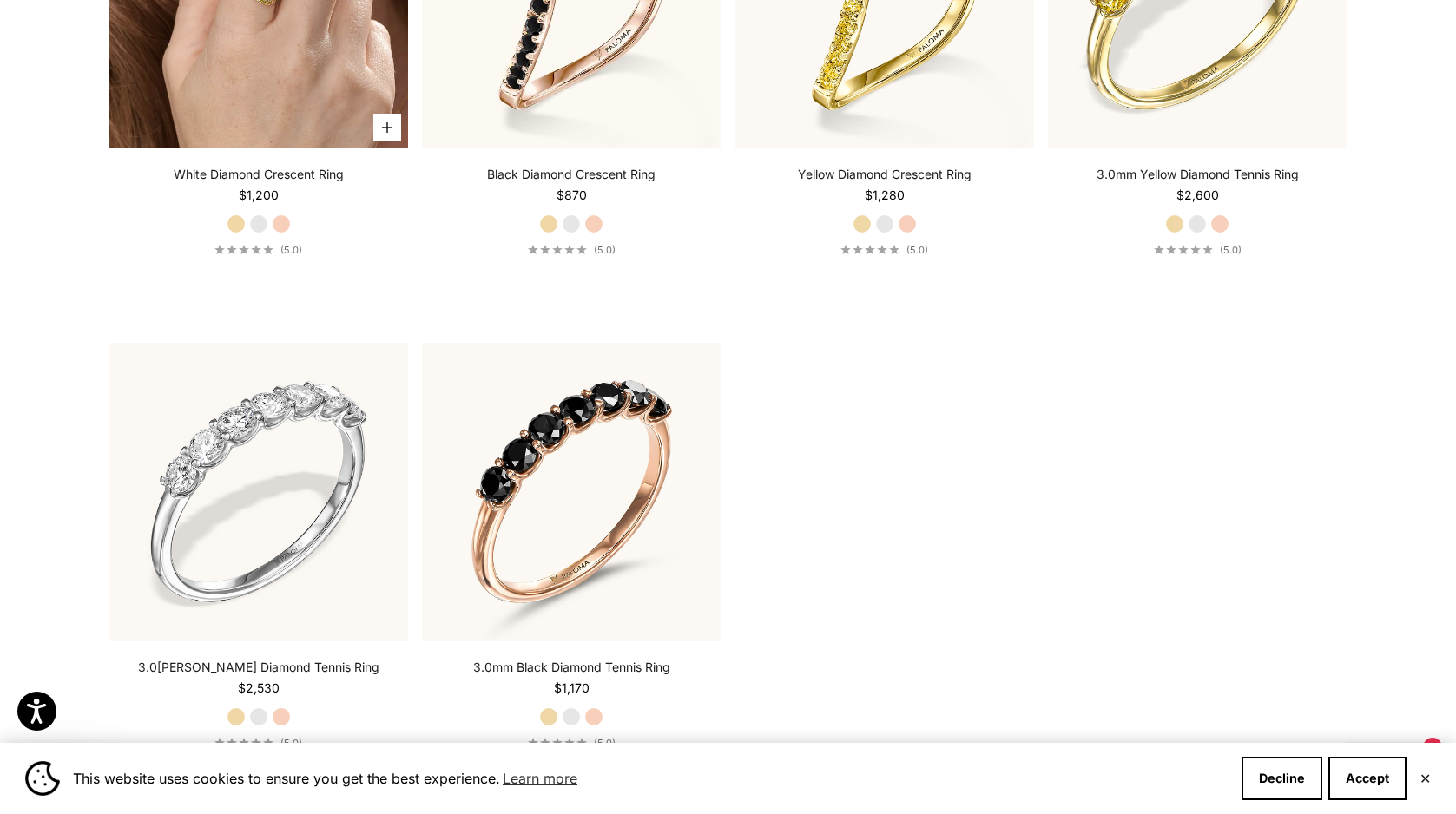
scroll to position [6433, 0]
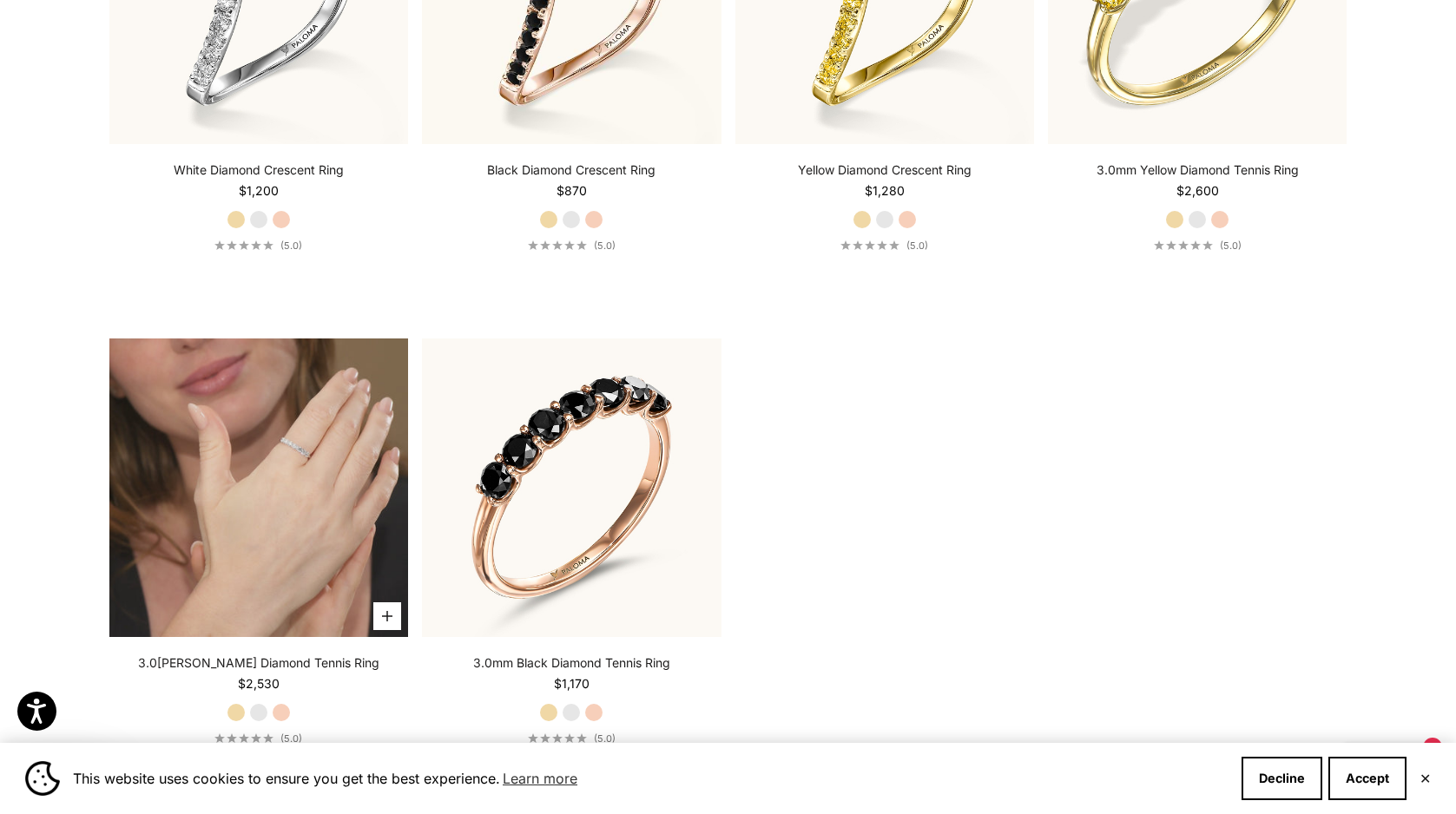
click at [235, 435] on video "#YellowGold\a#WhiteGold\a#RoseGold" at bounding box center [258, 488] width 299 height 299
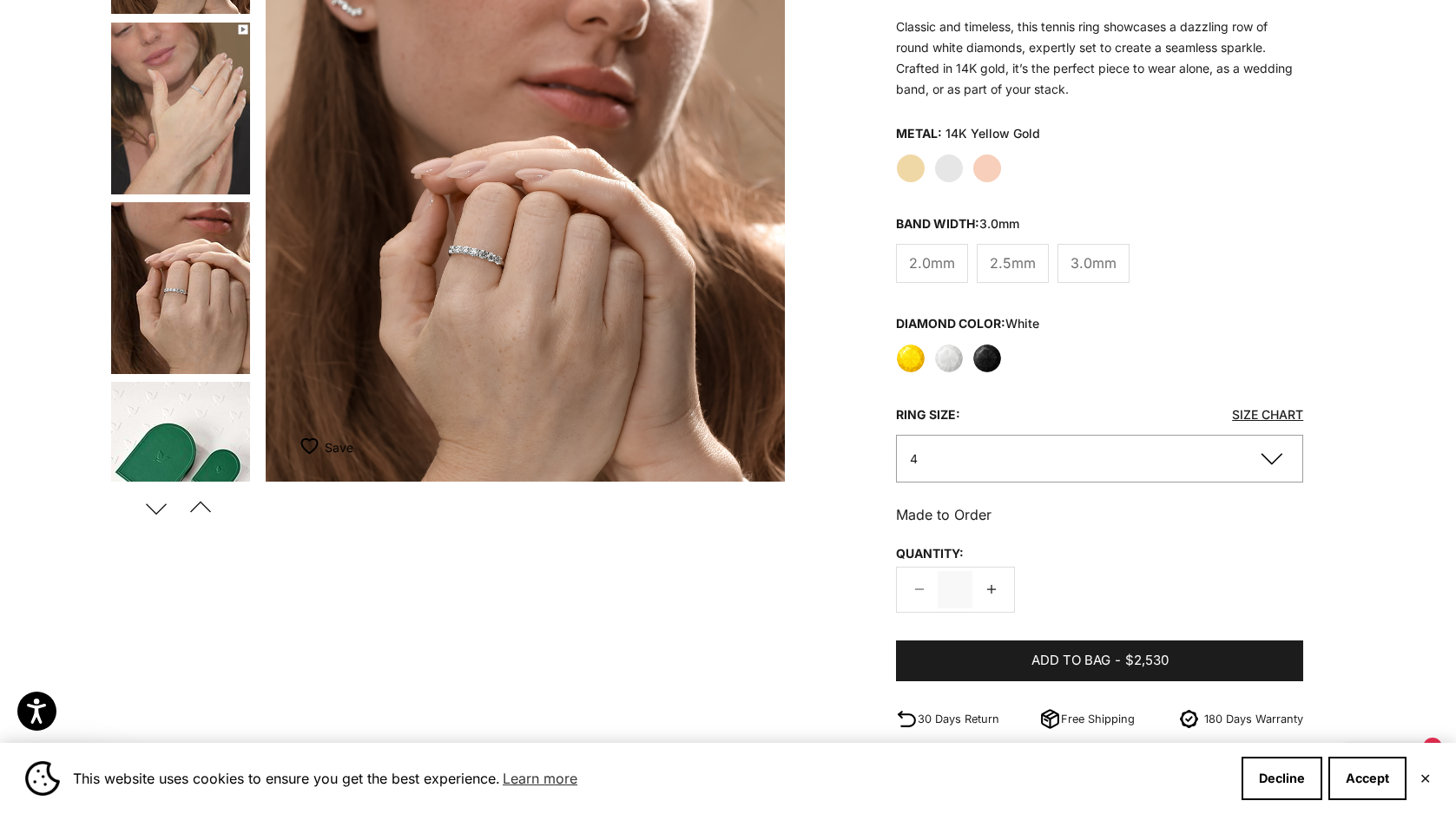
scroll to position [17, 0]
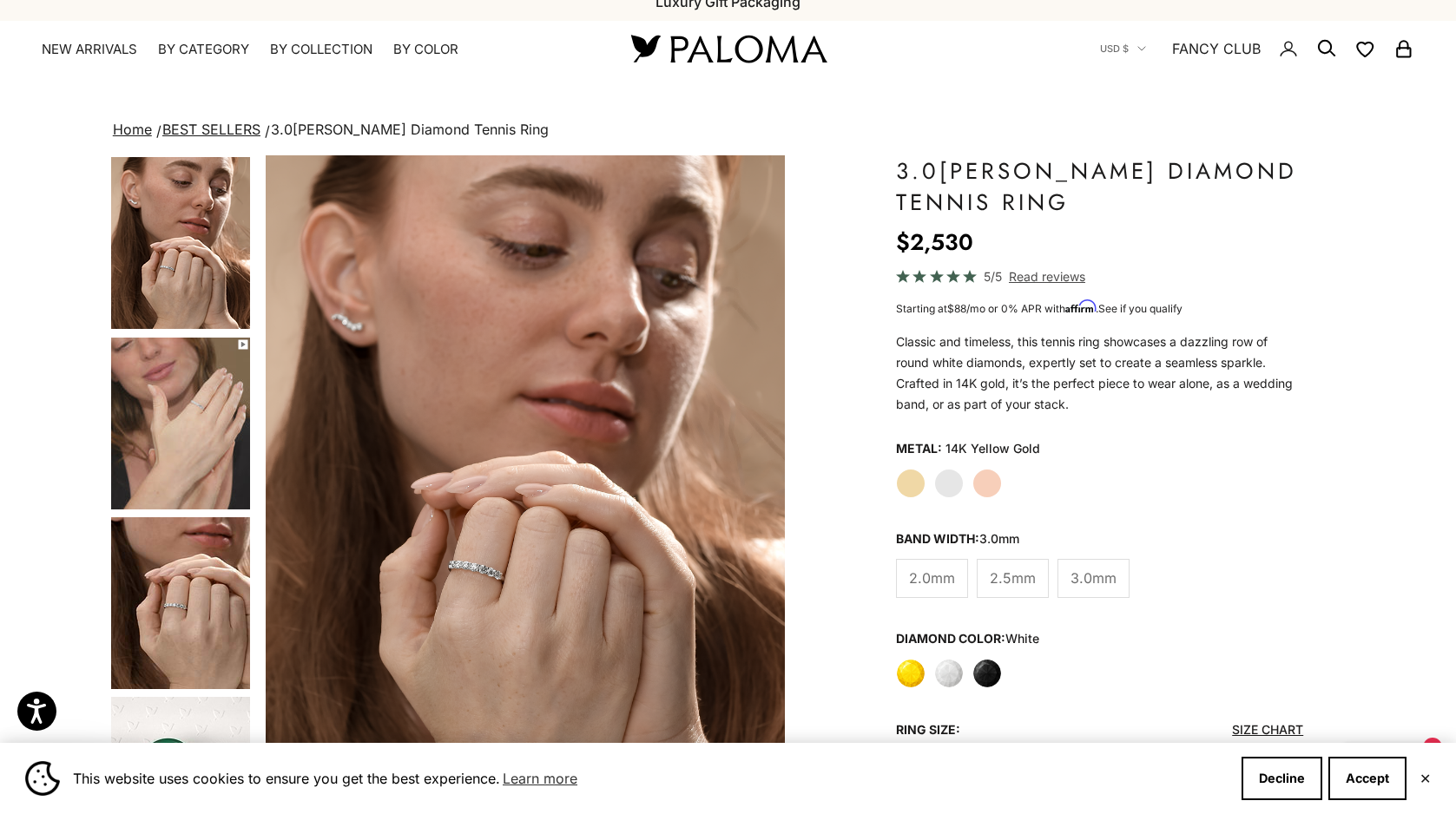
click at [199, 411] on img "Go to item 5" at bounding box center [180, 423] width 139 height 172
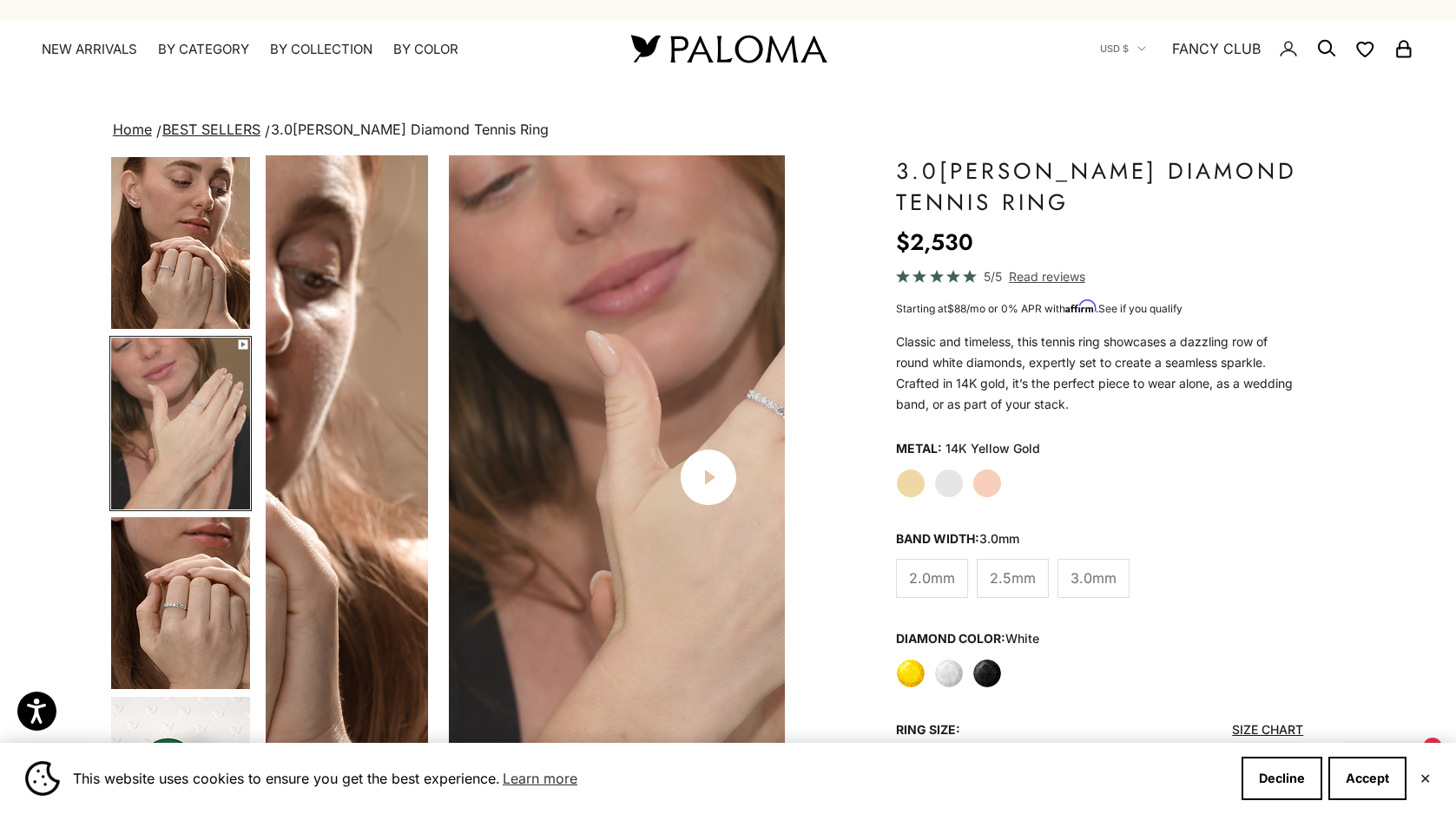
scroll to position [0, 540]
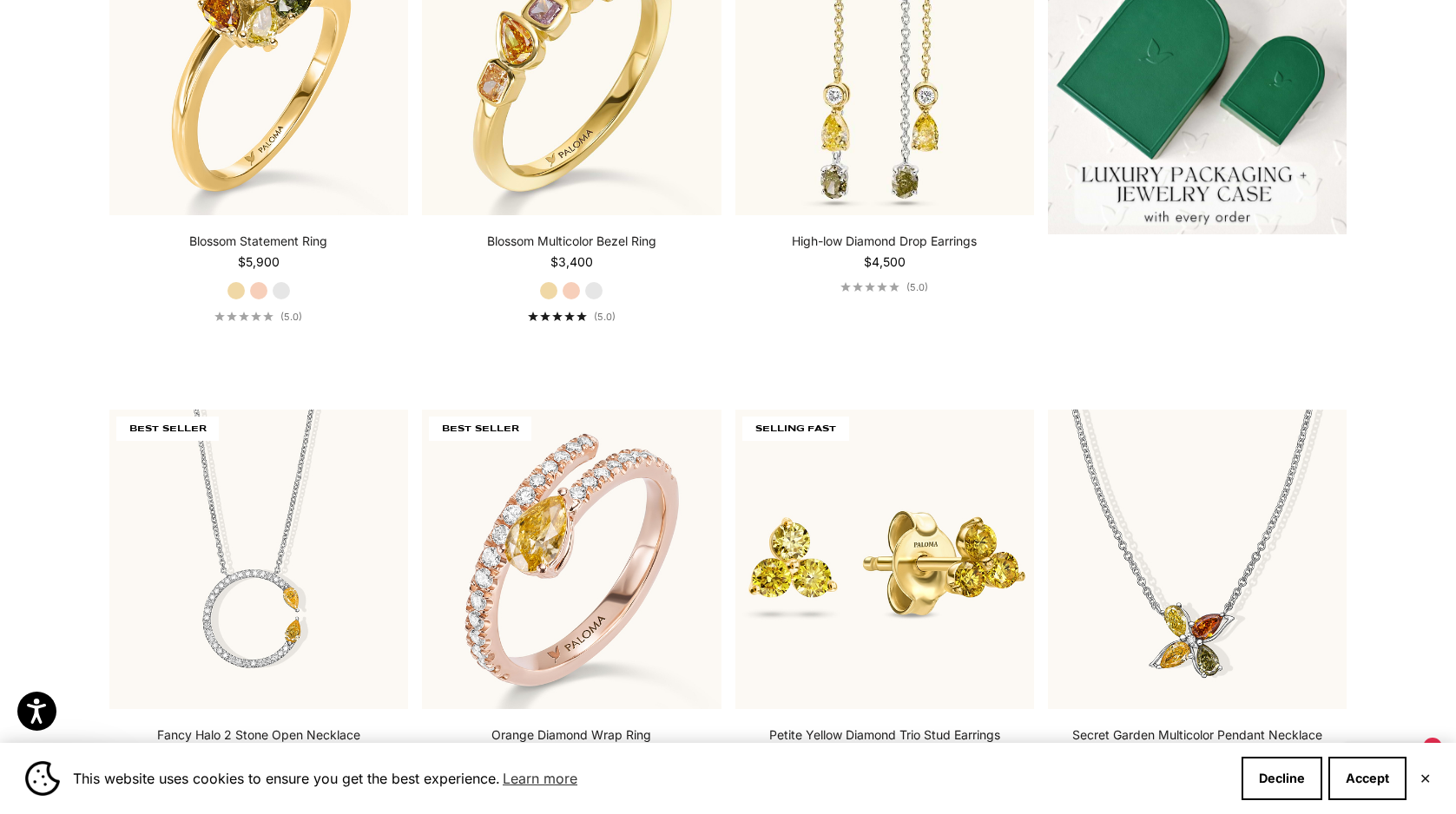
scroll to position [596, 0]
